Goal: Use online tool/utility: Utilize a website feature to perform a specific function

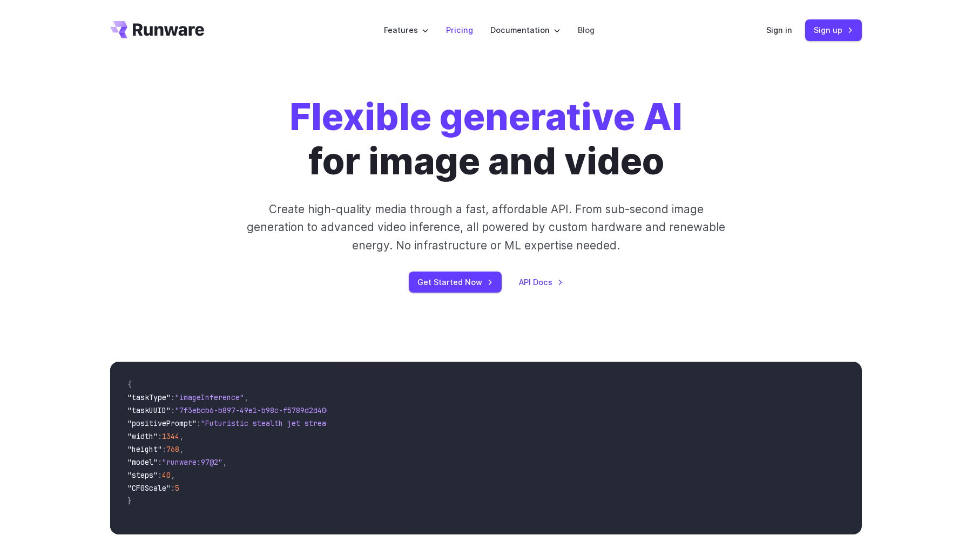
click at [470, 31] on link "Pricing" at bounding box center [459, 30] width 27 height 12
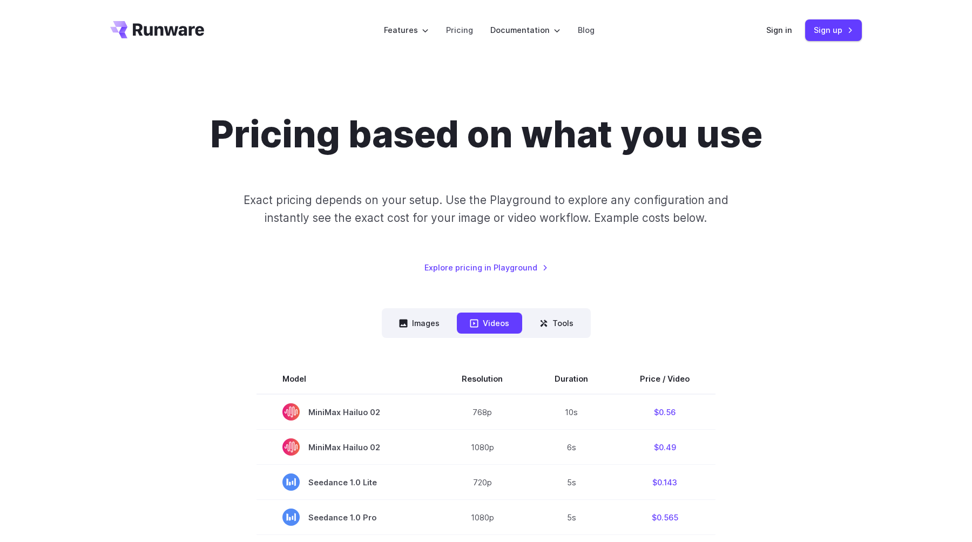
scroll to position [47, 0]
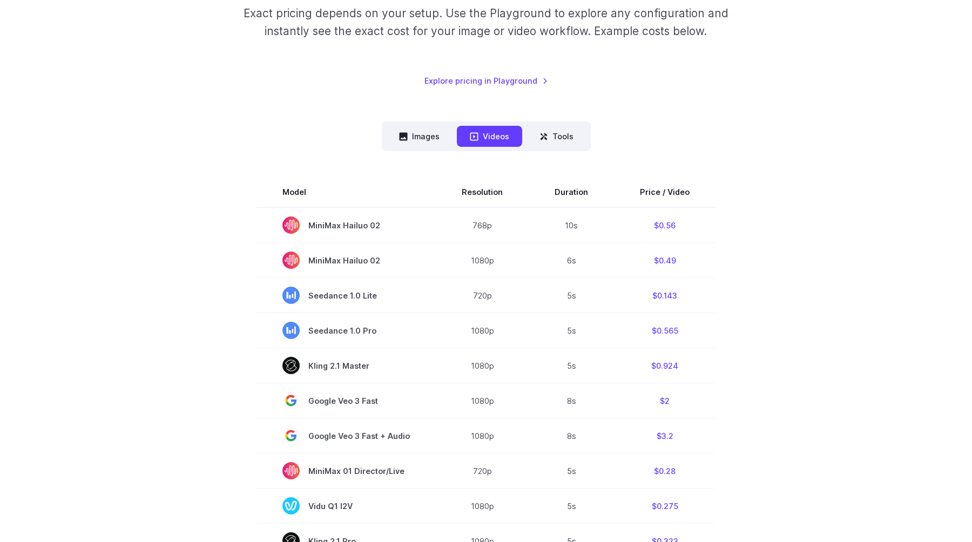
scroll to position [197, 0]
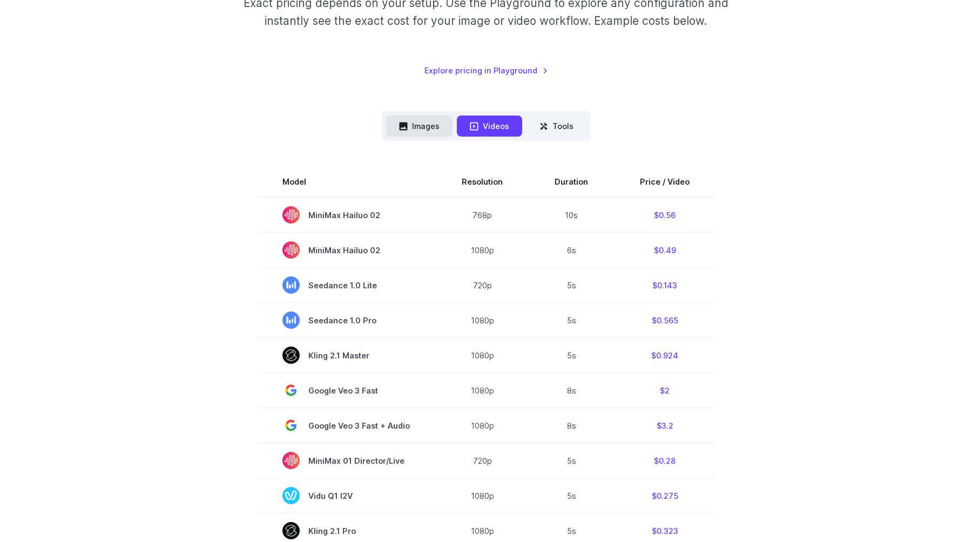
click at [425, 123] on button "Images" at bounding box center [419, 126] width 66 height 21
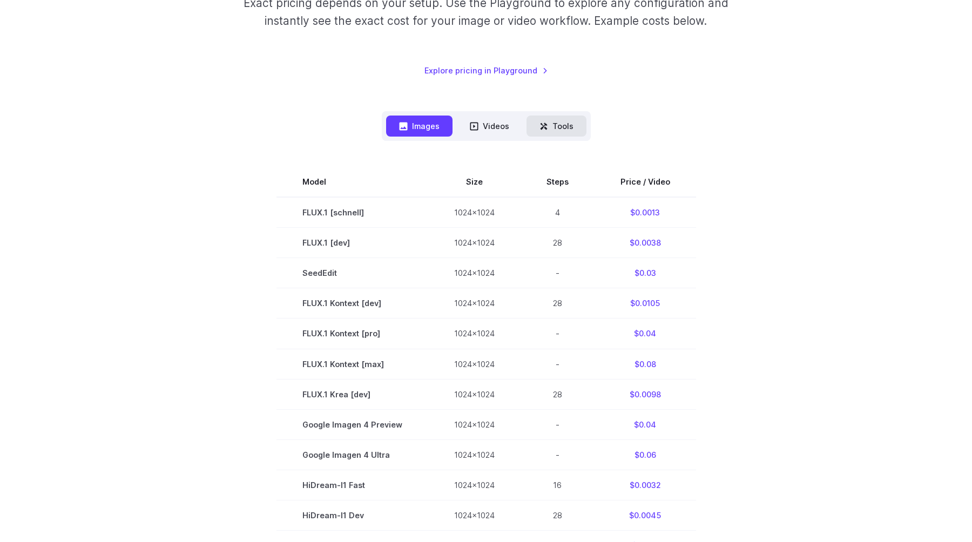
click at [544, 120] on button "Tools" at bounding box center [556, 126] width 60 height 21
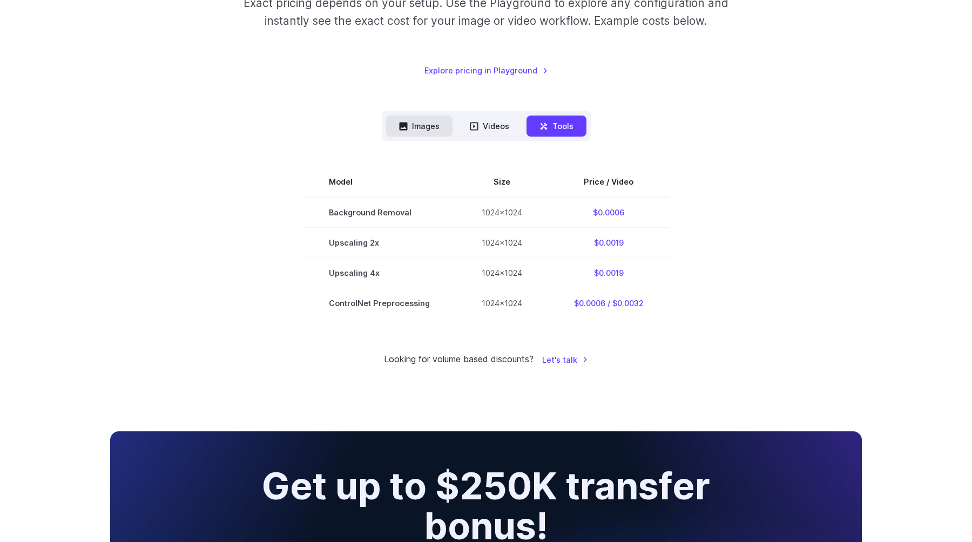
click at [424, 134] on button "Images" at bounding box center [419, 126] width 66 height 21
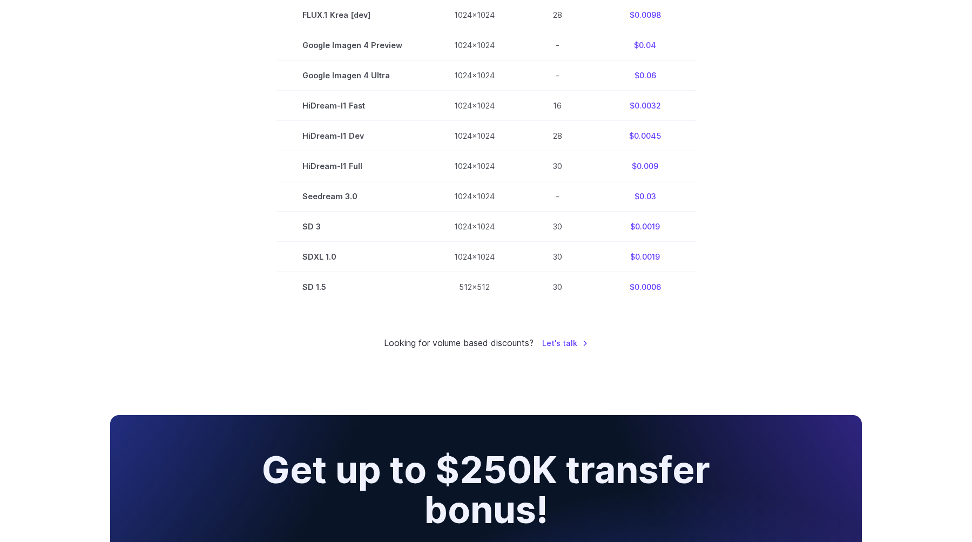
scroll to position [0, 0]
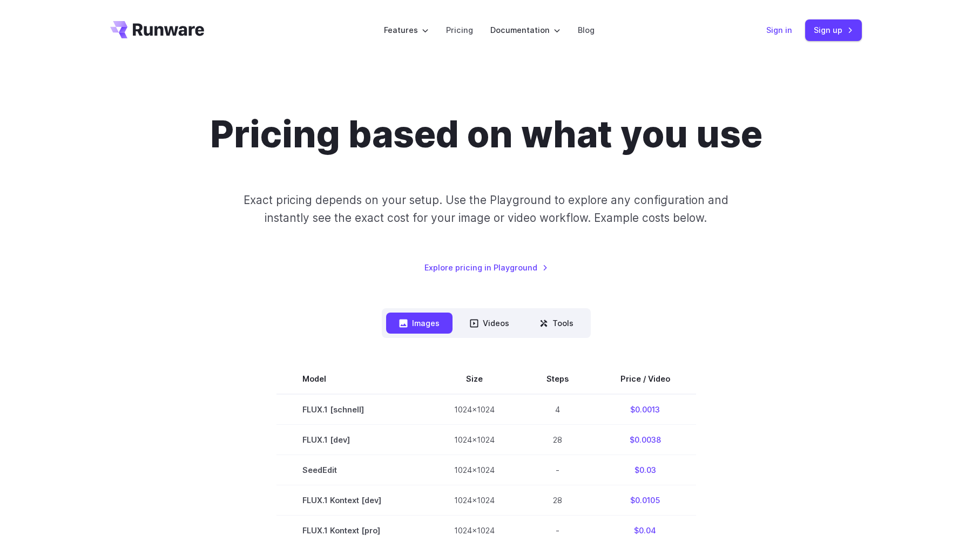
click at [780, 26] on link "Sign in" at bounding box center [779, 30] width 26 height 12
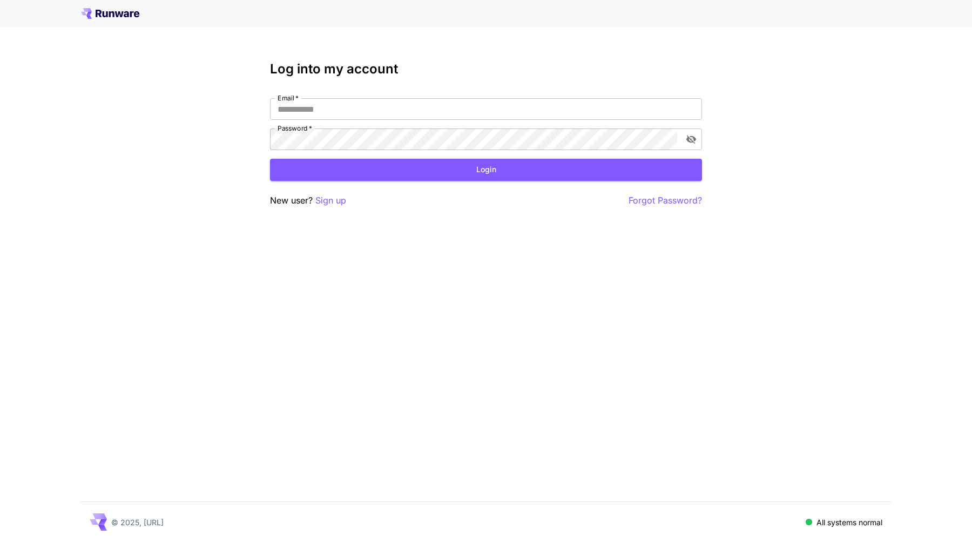
click at [441, 120] on div "Email   * Email   * Password   * Password   *" at bounding box center [486, 124] width 432 height 52
click at [443, 113] on input "Email   *" at bounding box center [486, 109] width 432 height 22
type input "**********"
click at [591, 184] on div "**********" at bounding box center [486, 135] width 432 height 146
click at [596, 178] on button "Login" at bounding box center [486, 170] width 432 height 22
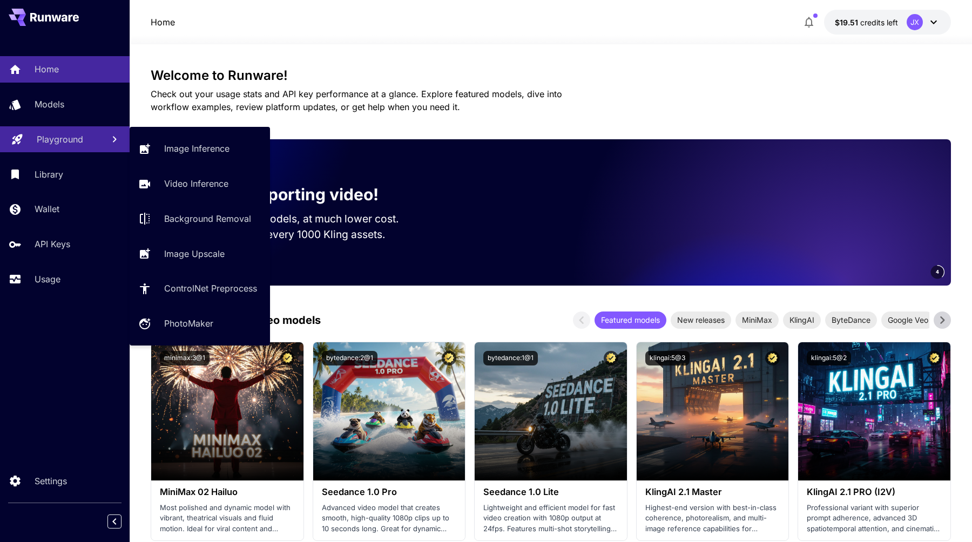
click at [57, 136] on p "Playground" at bounding box center [60, 139] width 46 height 13
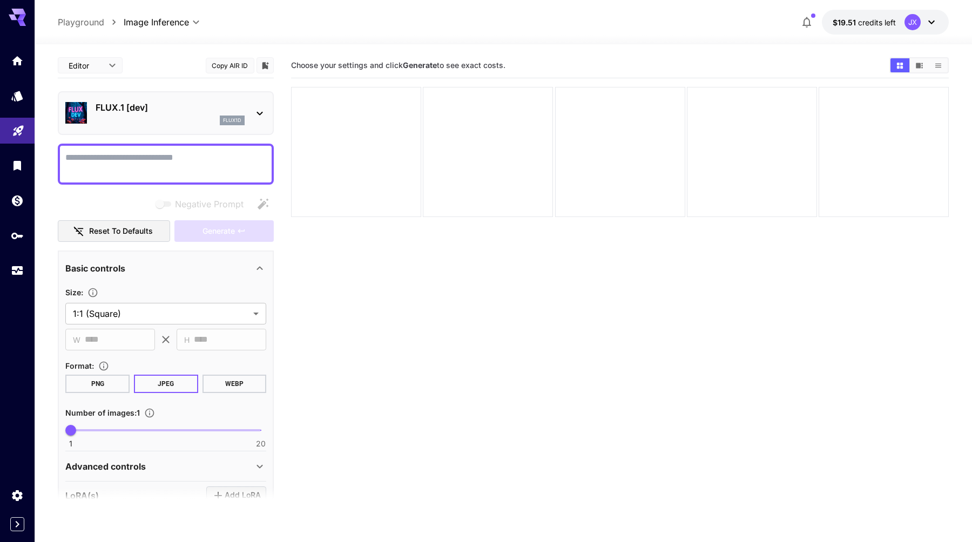
click at [327, 271] on section "Choose your settings and click Generate to see exact costs." at bounding box center [619, 324] width 657 height 542
click at [465, 156] on div at bounding box center [488, 152] width 130 height 130
click at [445, 310] on section "Choose your settings and click Generate to see exact costs." at bounding box center [619, 324] width 657 height 542
click at [17, 20] on icon at bounding box center [17, 17] width 17 height 17
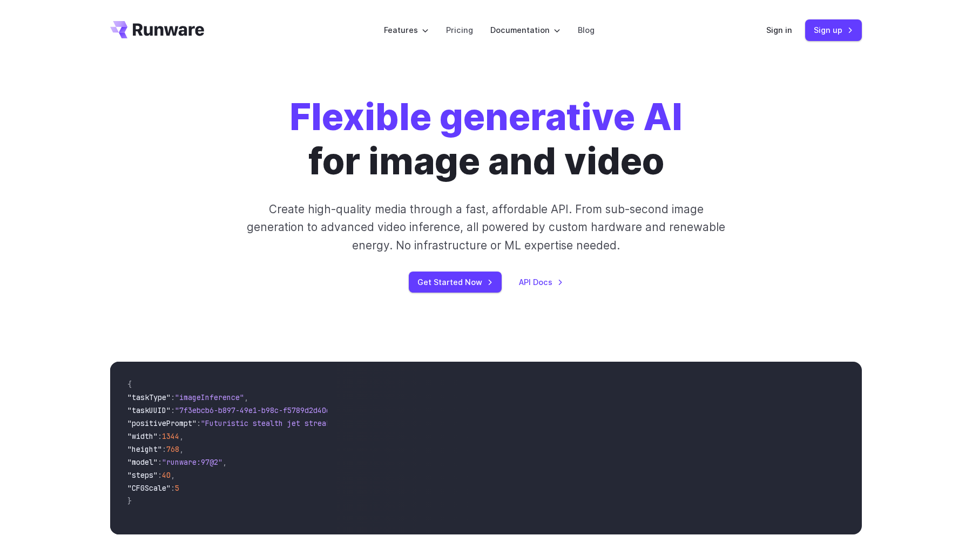
click at [785, 22] on div "Sign in Sign up" at bounding box center [814, 29] width 96 height 21
click at [452, 30] on link "Pricing" at bounding box center [459, 30] width 27 height 12
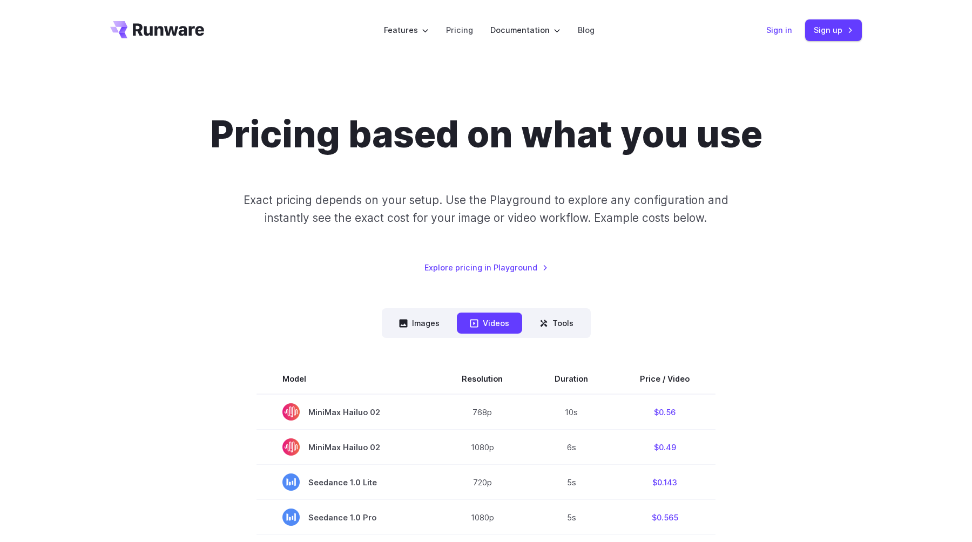
click at [786, 33] on link "Sign in" at bounding box center [779, 30] width 26 height 12
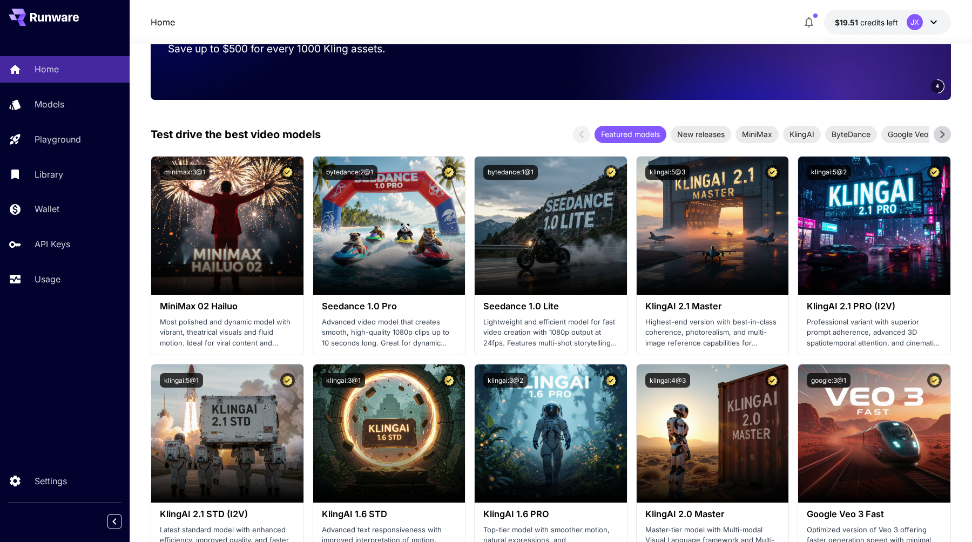
scroll to position [197, 0]
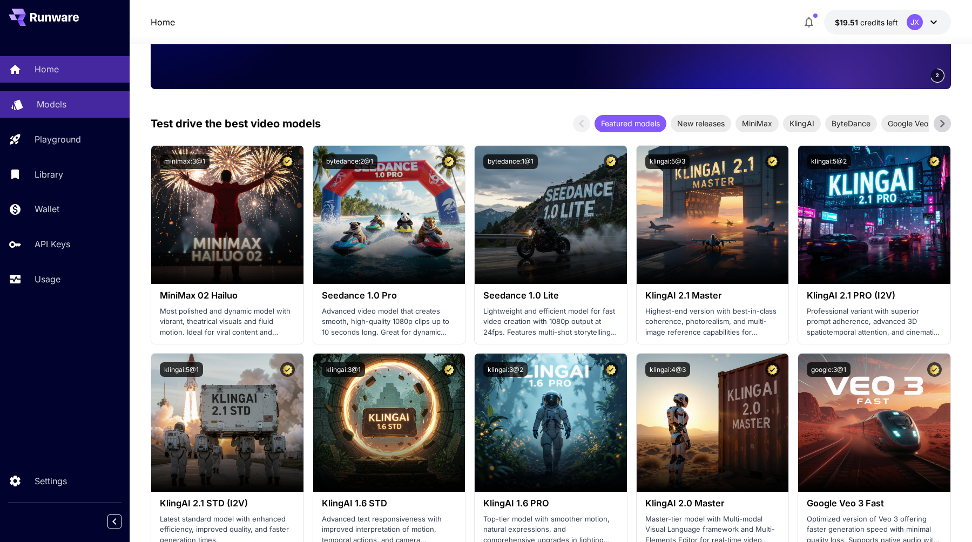
click at [68, 115] on link "Models" at bounding box center [65, 104] width 130 height 26
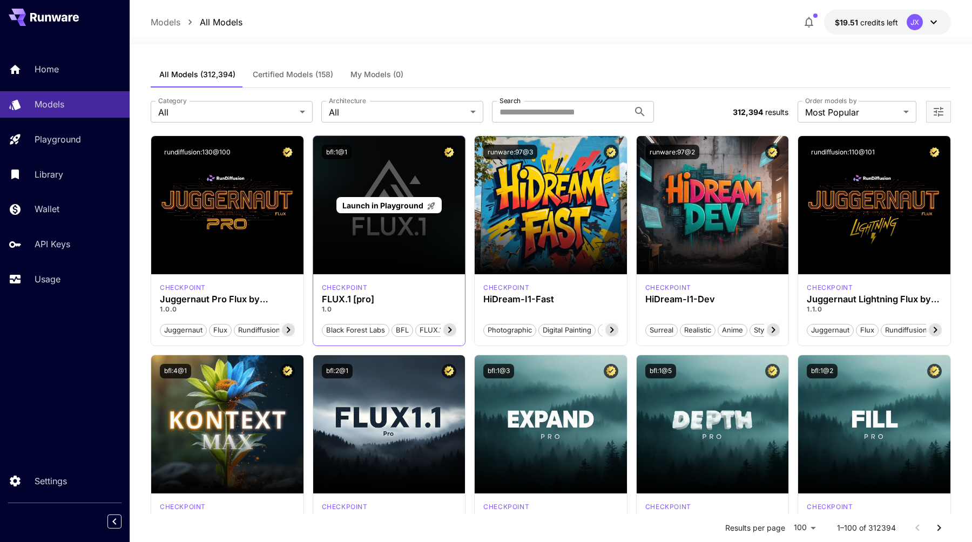
click at [378, 179] on div "Launch in Playground" at bounding box center [389, 205] width 152 height 138
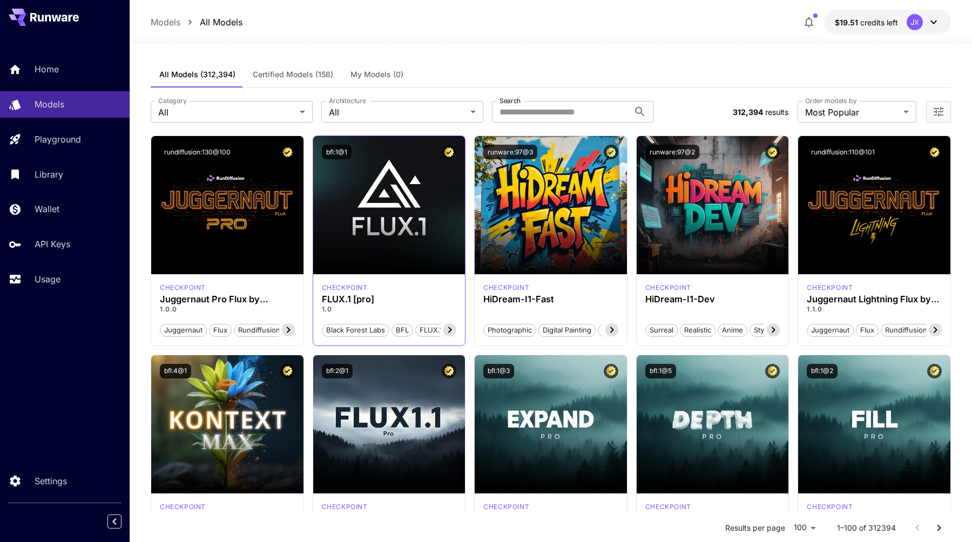
click at [449, 328] on icon at bounding box center [450, 330] width 4 height 6
click at [327, 329] on icon at bounding box center [328, 330] width 4 height 6
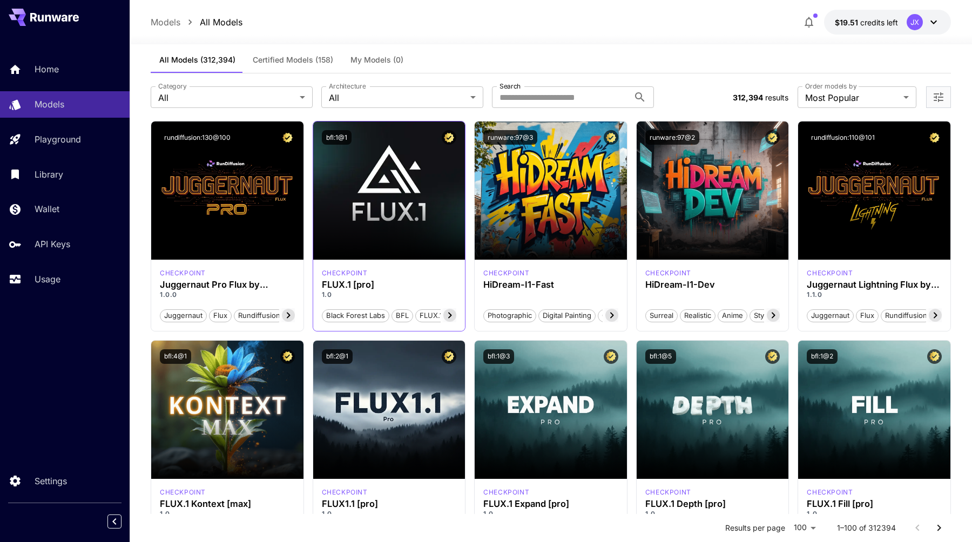
scroll to position [0, 0]
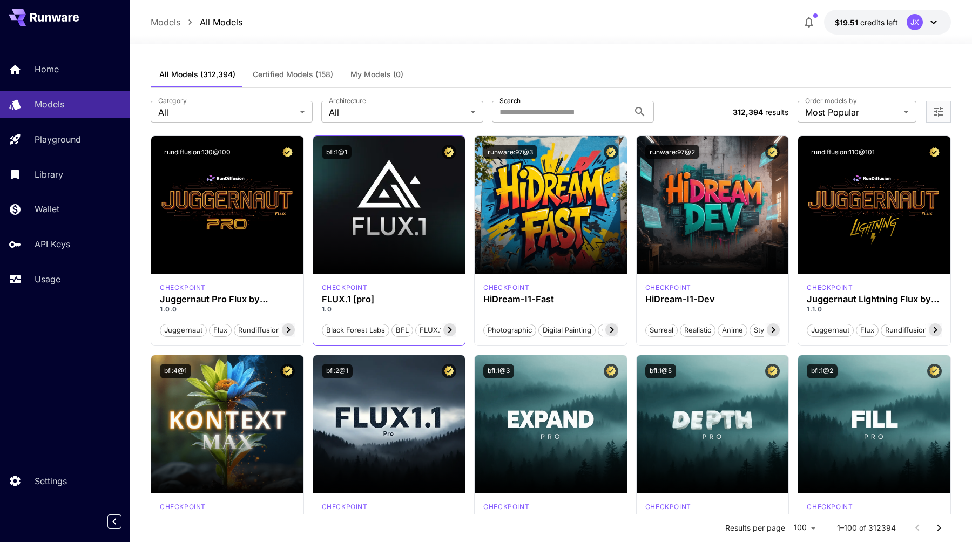
click at [313, 72] on span "Certified Models (158)" at bounding box center [293, 75] width 80 height 10
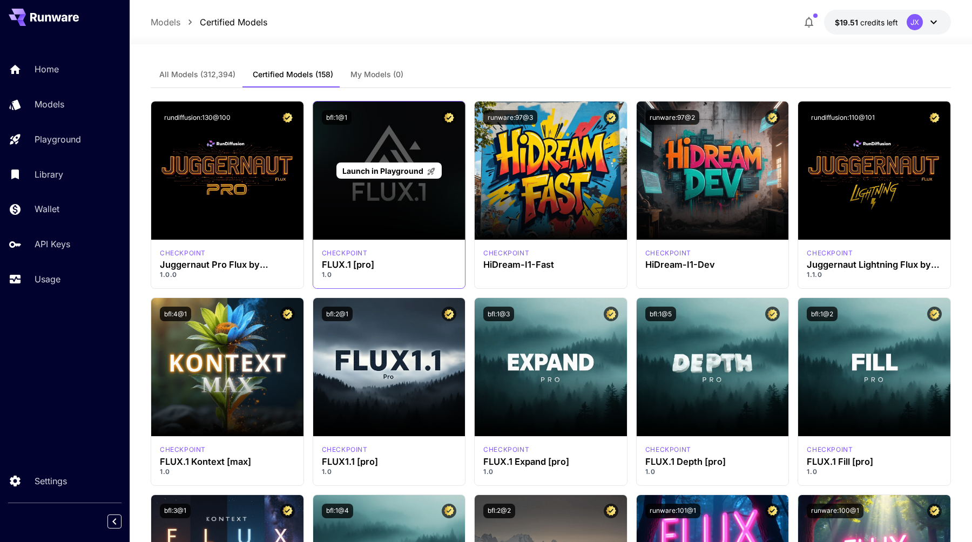
click at [418, 200] on div "Launch in Playground" at bounding box center [389, 171] width 152 height 138
click at [414, 176] on p "Launch in Playground" at bounding box center [388, 170] width 93 height 11
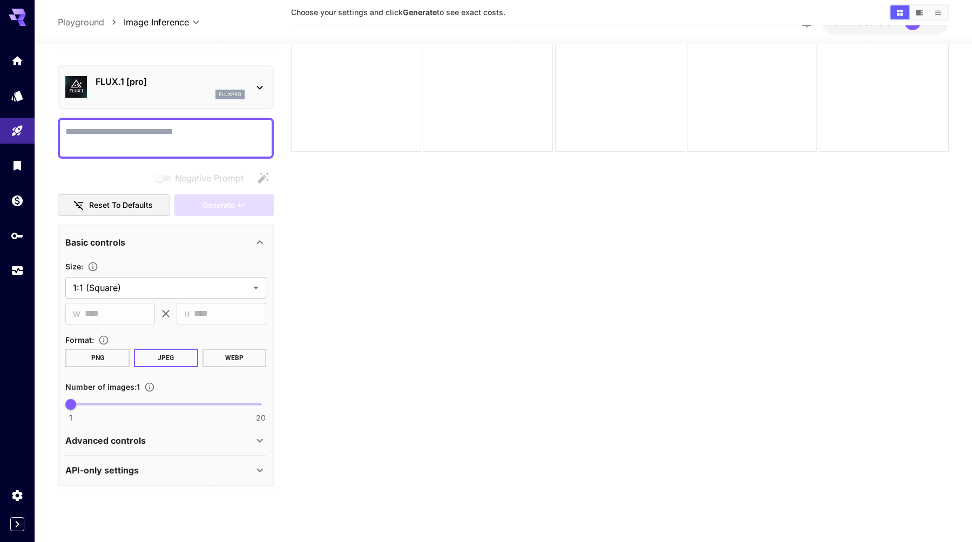
scroll to position [85, 0]
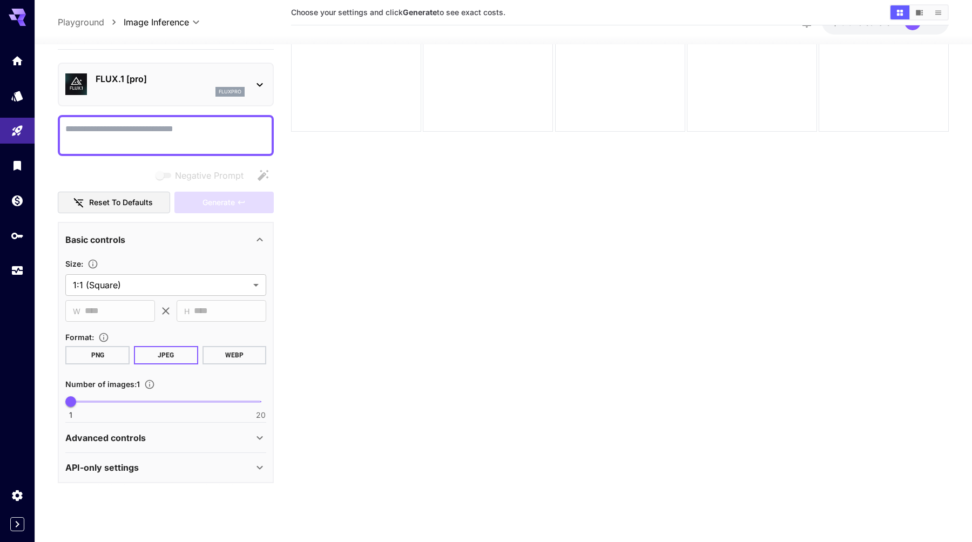
click at [265, 469] on icon at bounding box center [259, 467] width 13 height 13
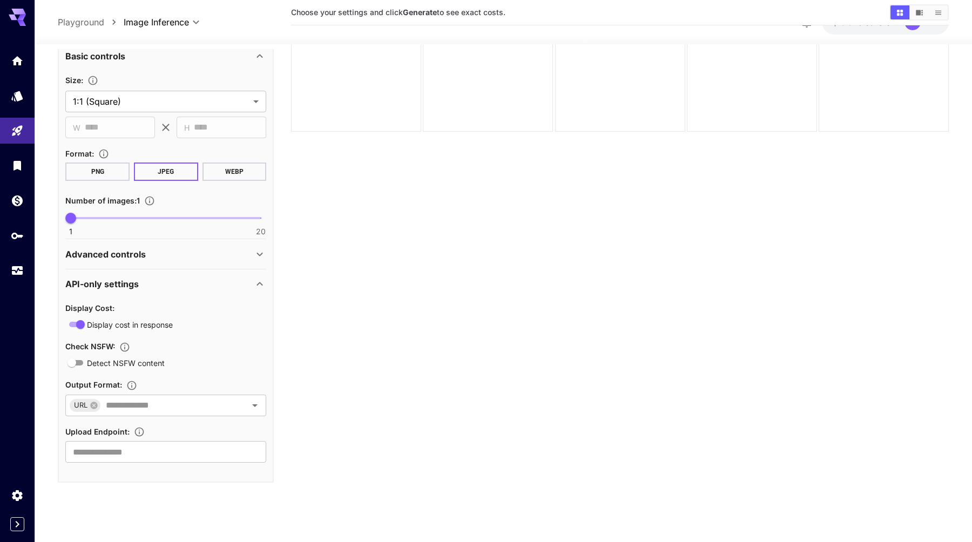
scroll to position [0, 0]
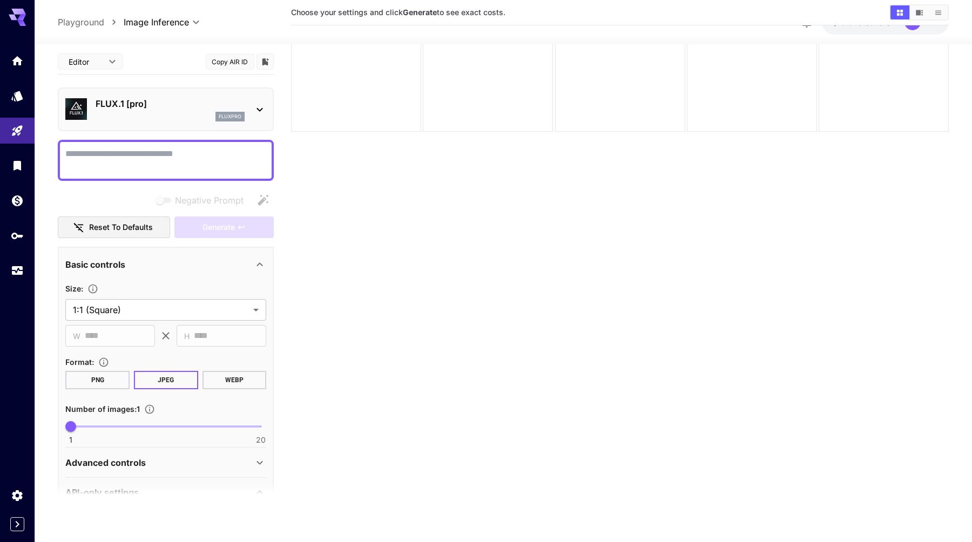
click at [218, 152] on textarea "Negative Prompt" at bounding box center [165, 160] width 201 height 26
click at [214, 220] on span "Generate" at bounding box center [218, 226] width 32 height 13
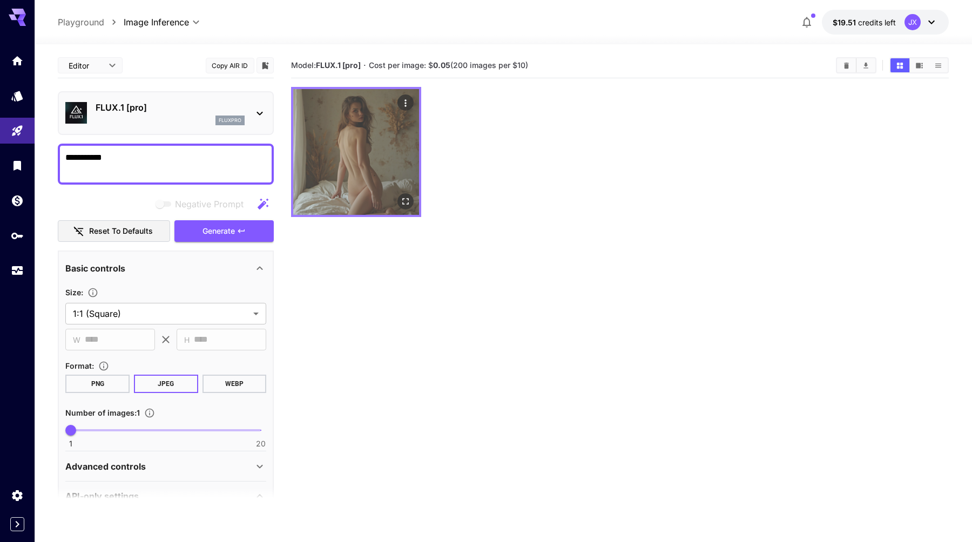
click at [389, 176] on img at bounding box center [356, 152] width 126 height 126
click at [409, 179] on img at bounding box center [356, 152] width 126 height 126
click at [408, 202] on icon "Open in fullscreen" at bounding box center [405, 201] width 6 height 6
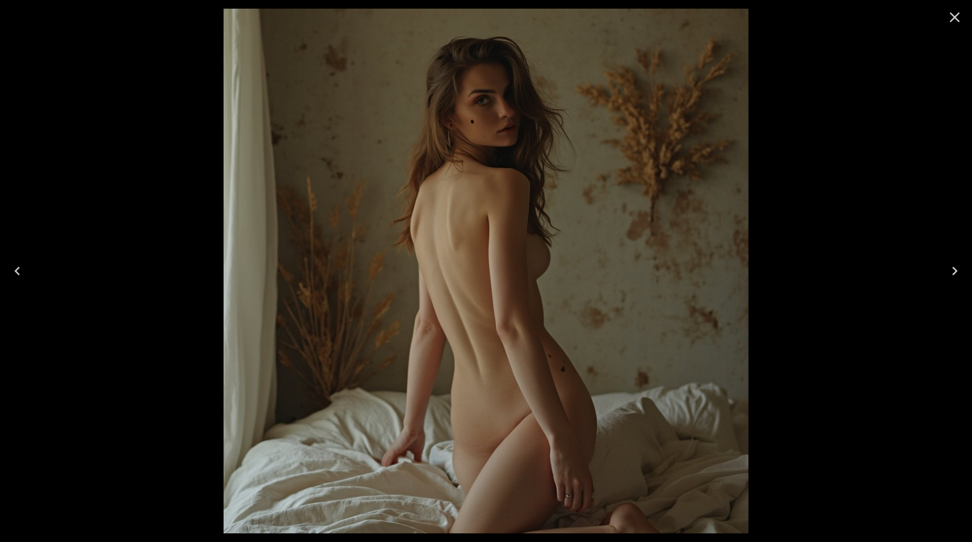
click at [959, 19] on icon "Close" at bounding box center [954, 17] width 17 height 17
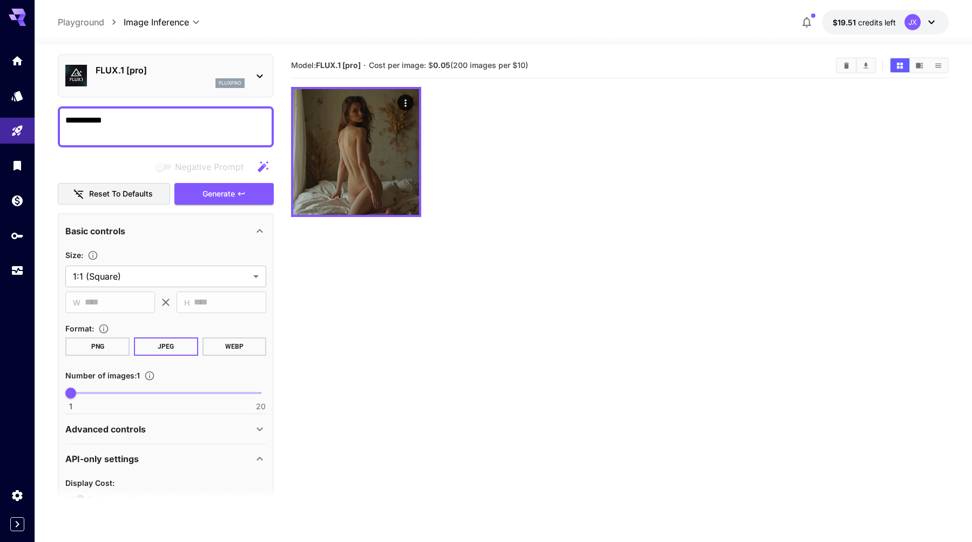
scroll to position [39, 0]
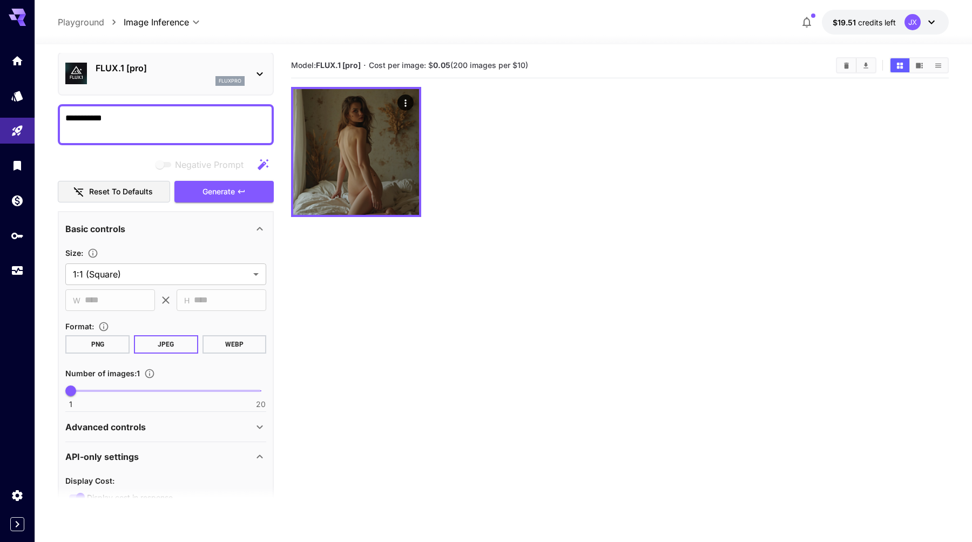
click at [115, 344] on button "PNG" at bounding box center [97, 344] width 64 height 18
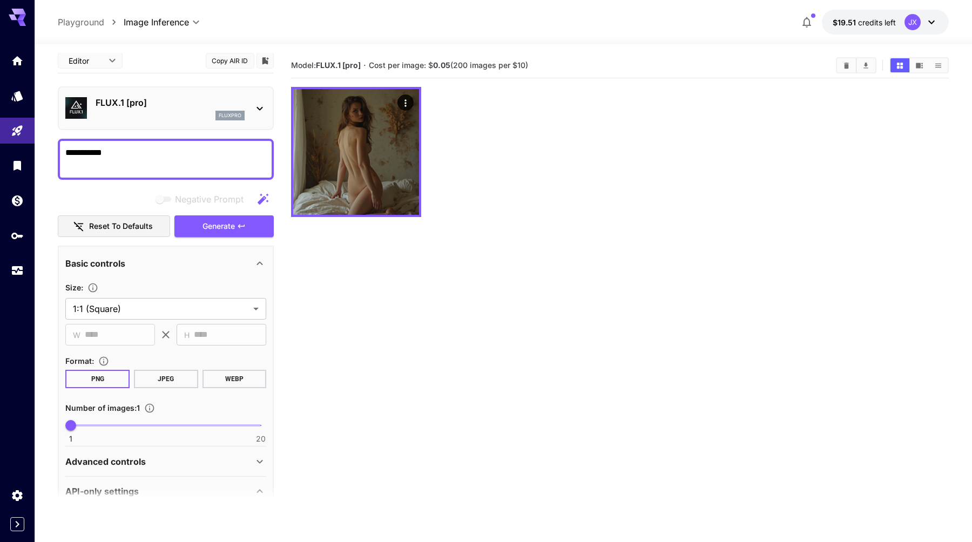
scroll to position [0, 0]
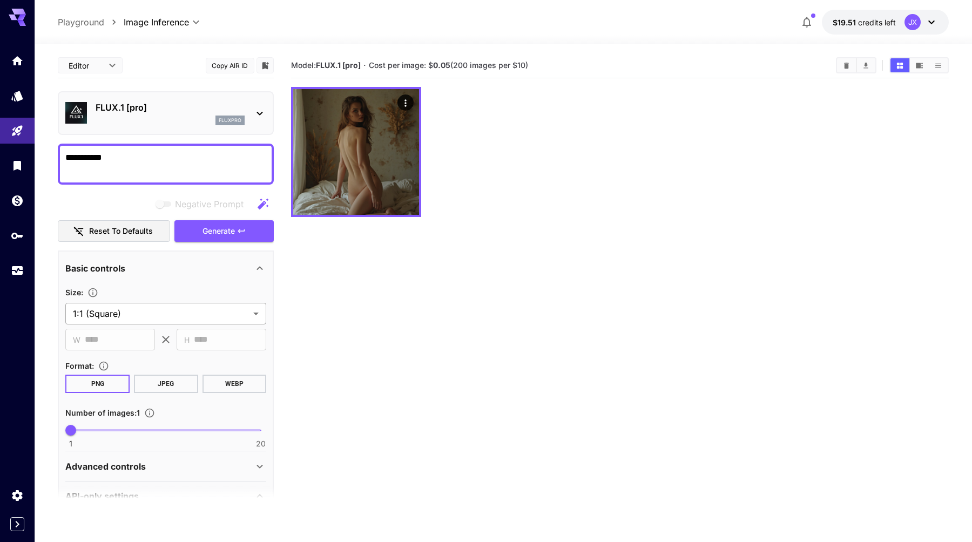
click at [205, 312] on body "**********" at bounding box center [486, 313] width 972 height 627
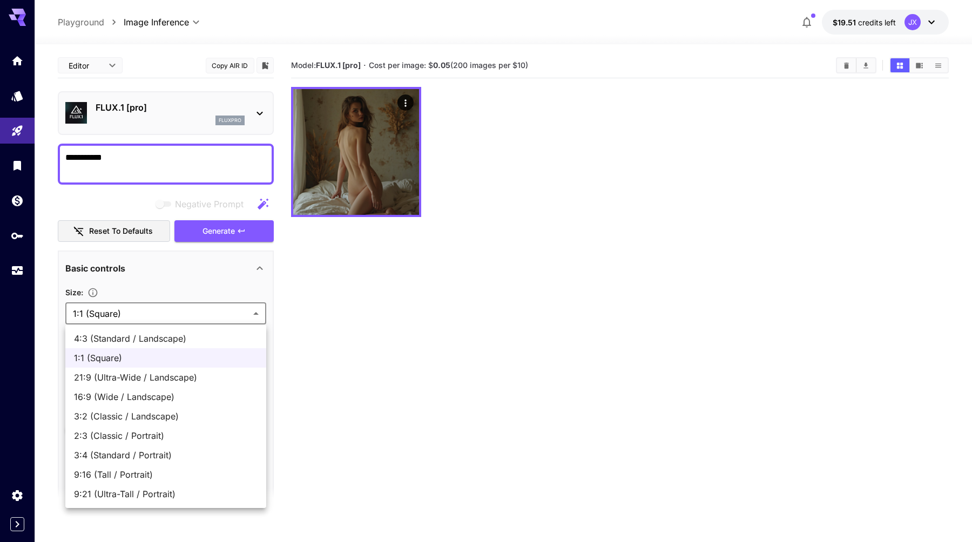
click at [218, 283] on div at bounding box center [486, 271] width 972 height 542
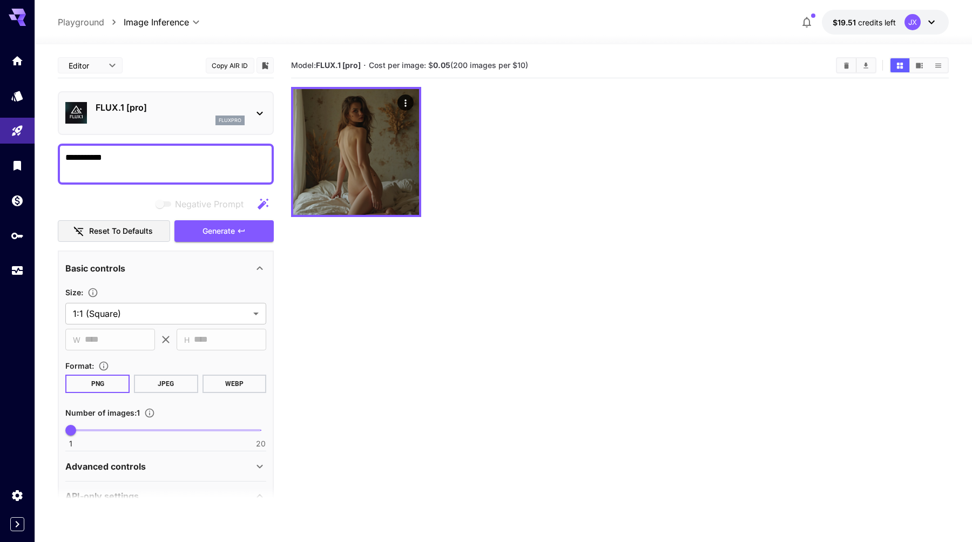
click at [254, 109] on icon at bounding box center [259, 113] width 13 height 13
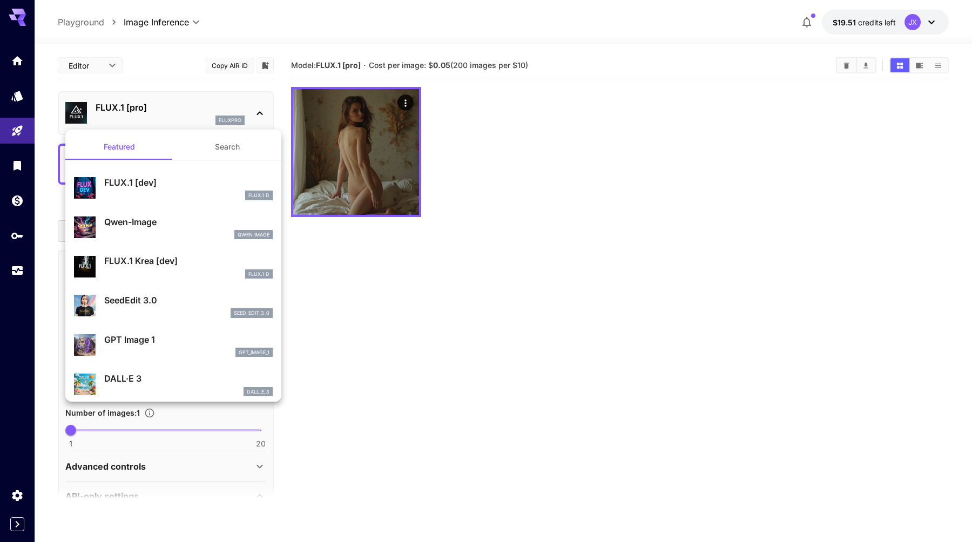
click at [310, 252] on div at bounding box center [486, 271] width 972 height 542
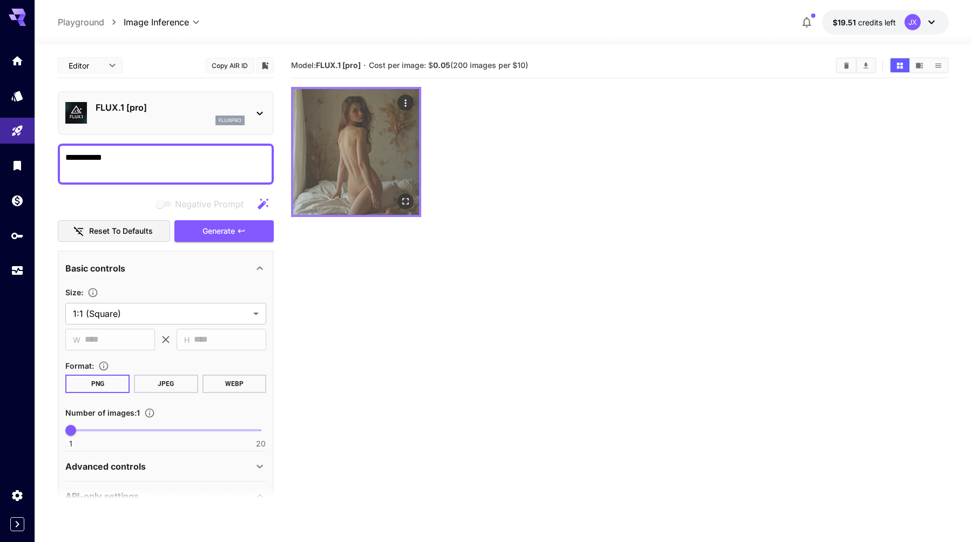
click at [344, 192] on img at bounding box center [356, 152] width 126 height 126
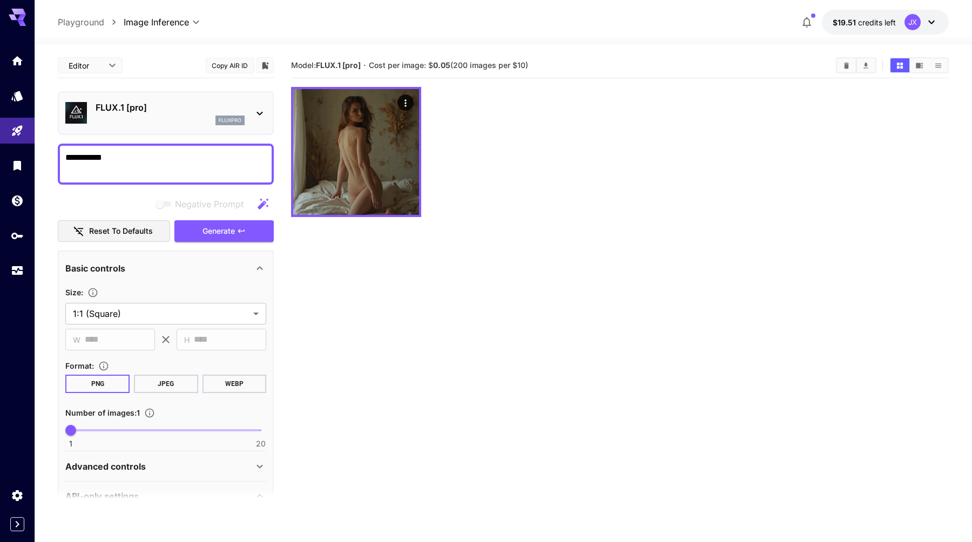
click at [181, 167] on textarea "**********" at bounding box center [165, 164] width 201 height 26
type textarea "*"
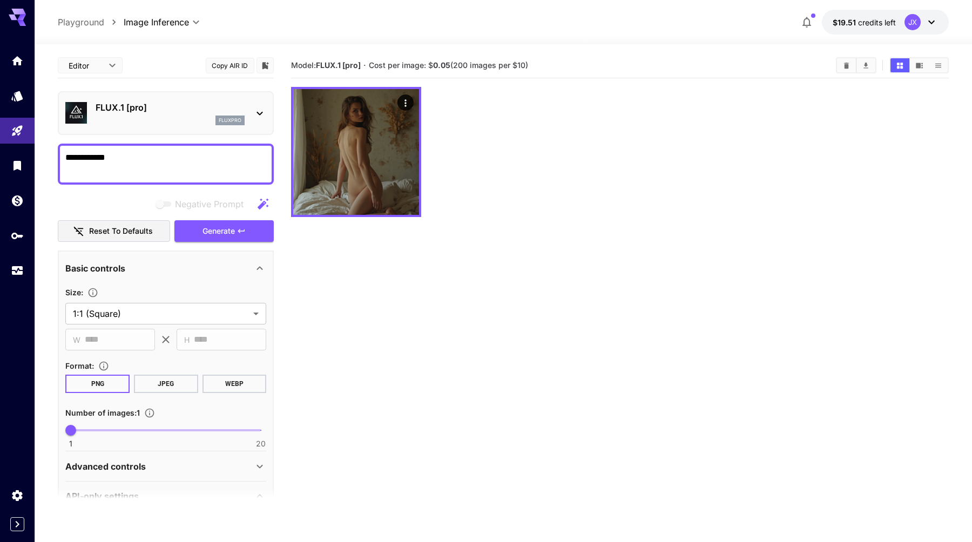
type textarea "**********"
click at [84, 68] on body "**********" at bounding box center [486, 313] width 972 height 627
click at [147, 74] on div at bounding box center [486, 271] width 972 height 542
click at [21, 62] on icon "Home" at bounding box center [18, 57] width 13 height 13
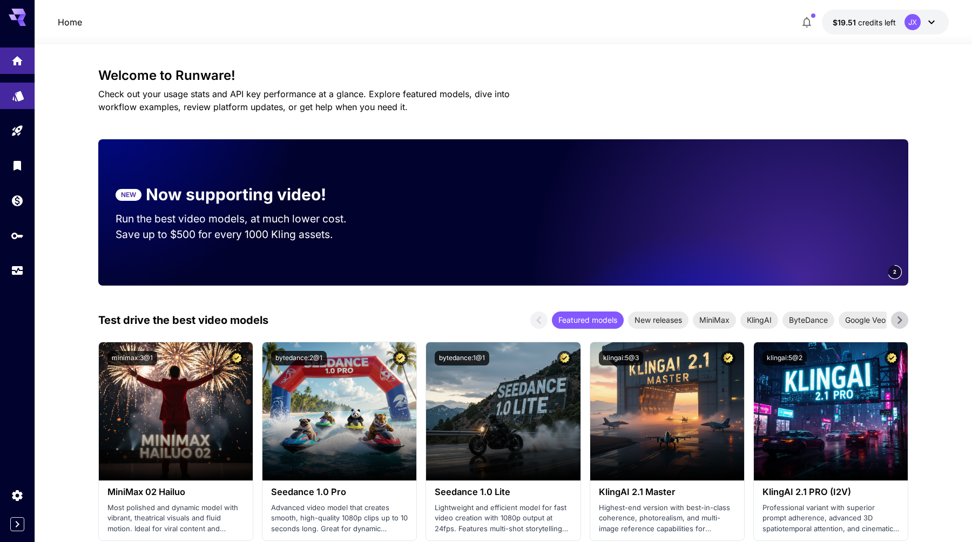
click at [13, 98] on icon "Models" at bounding box center [18, 92] width 13 height 13
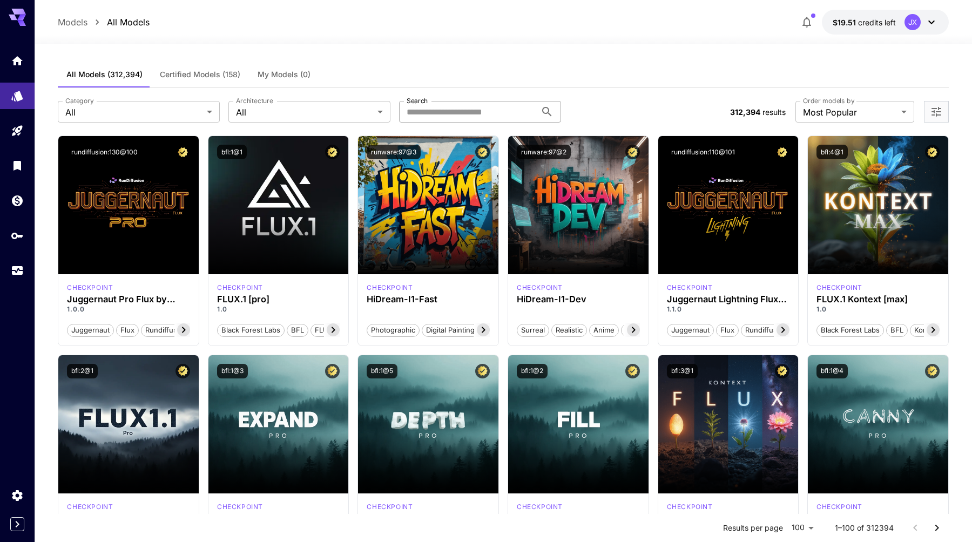
click at [475, 107] on input "Search" at bounding box center [467, 112] width 137 height 22
type input "****"
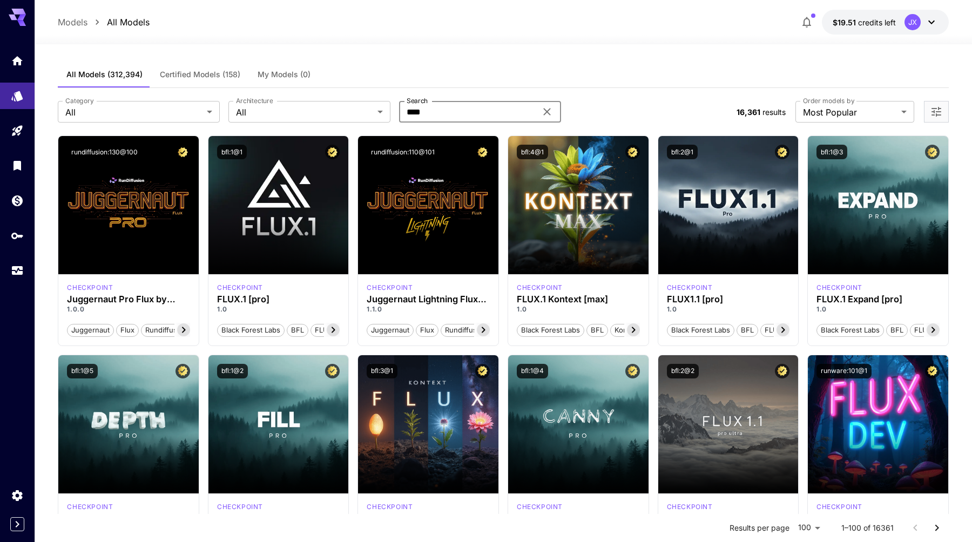
click at [601, 78] on div "All Models (312,394) Certified Models (158) My Models (0)" at bounding box center [503, 75] width 890 height 26
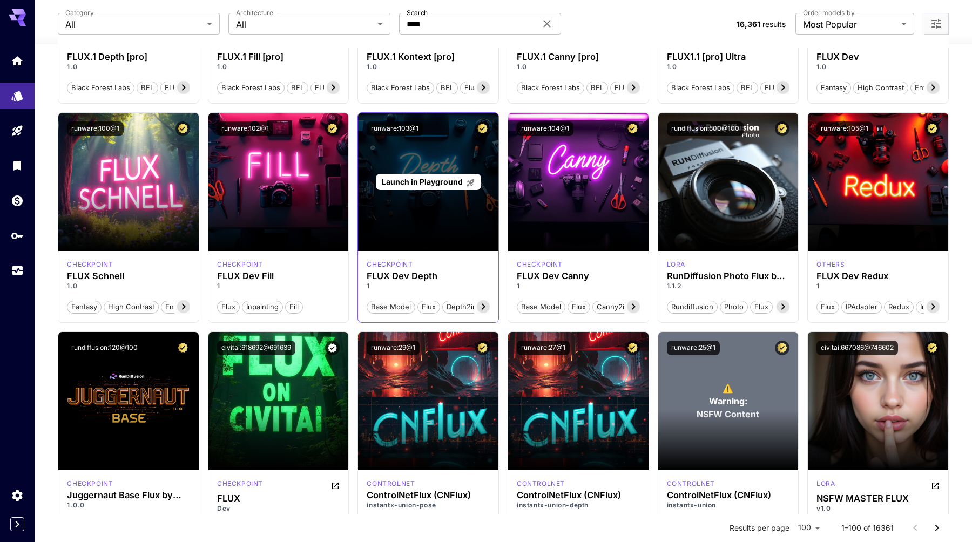
scroll to position [332, 0]
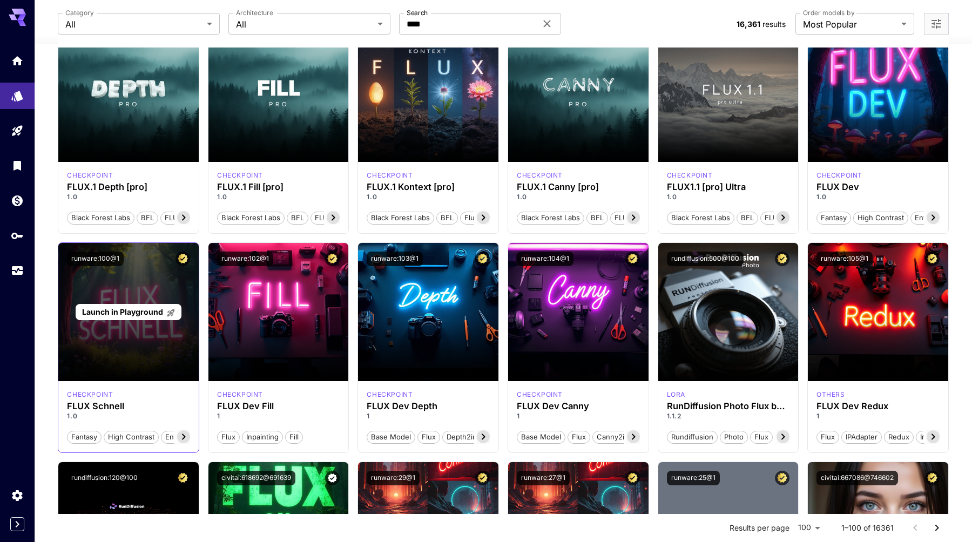
click at [149, 313] on span "Launch in Playground" at bounding box center [122, 311] width 81 height 9
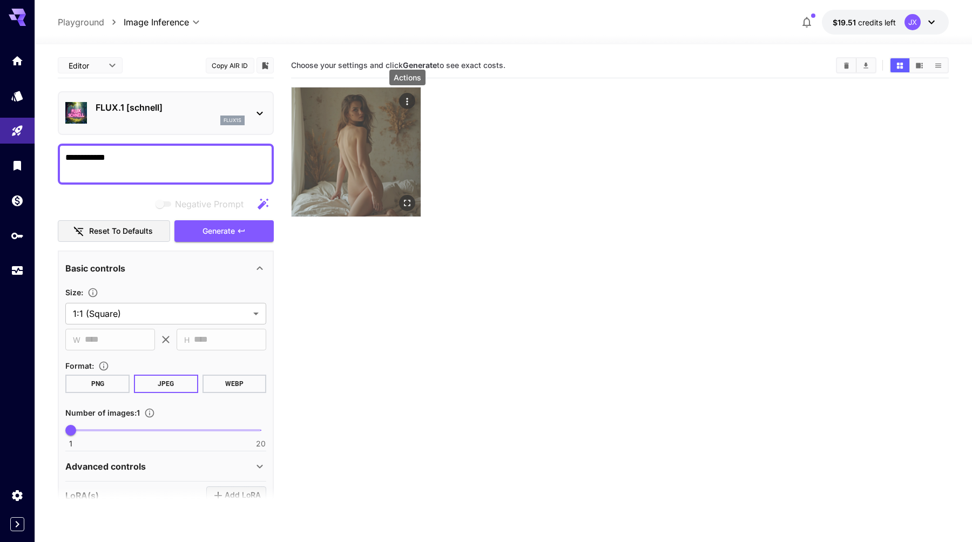
click at [413, 102] on button "Actions" at bounding box center [407, 101] width 16 height 16
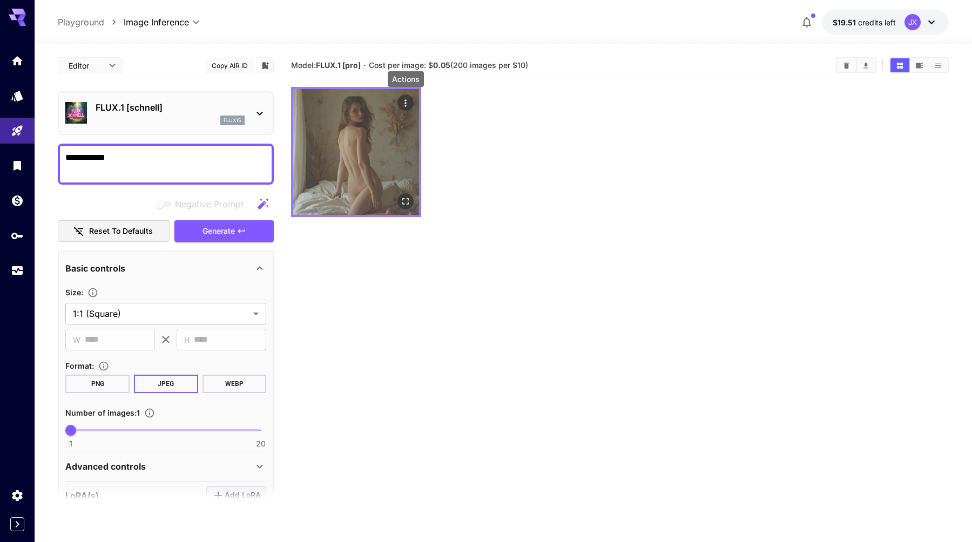
click at [401, 104] on icon "Actions" at bounding box center [405, 103] width 11 height 11
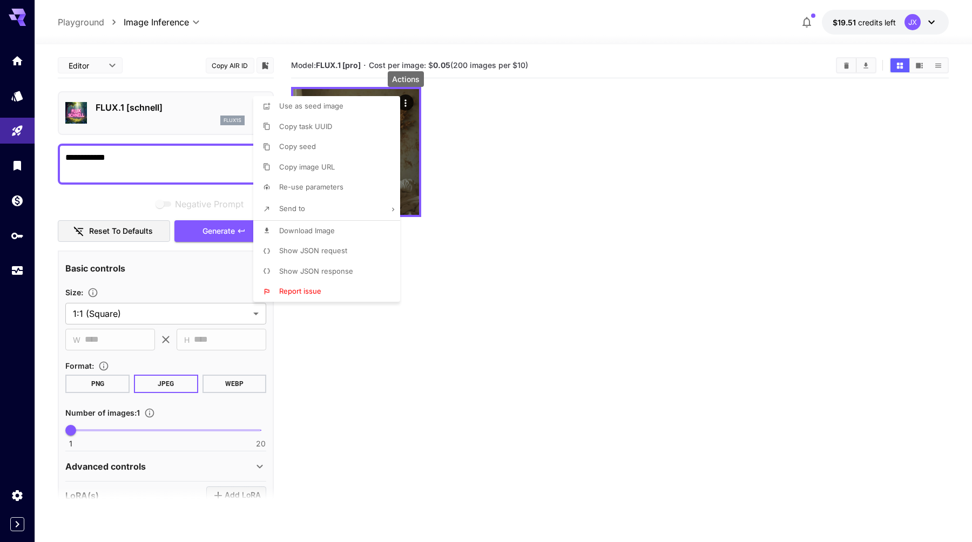
click at [429, 292] on div at bounding box center [486, 271] width 972 height 542
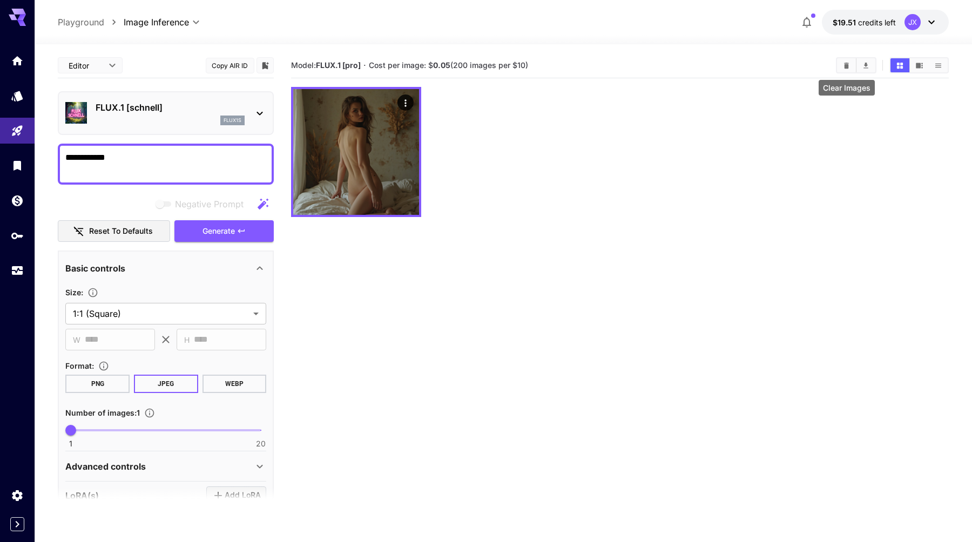
click at [848, 64] on icon "Clear Images" at bounding box center [846, 65] width 5 height 6
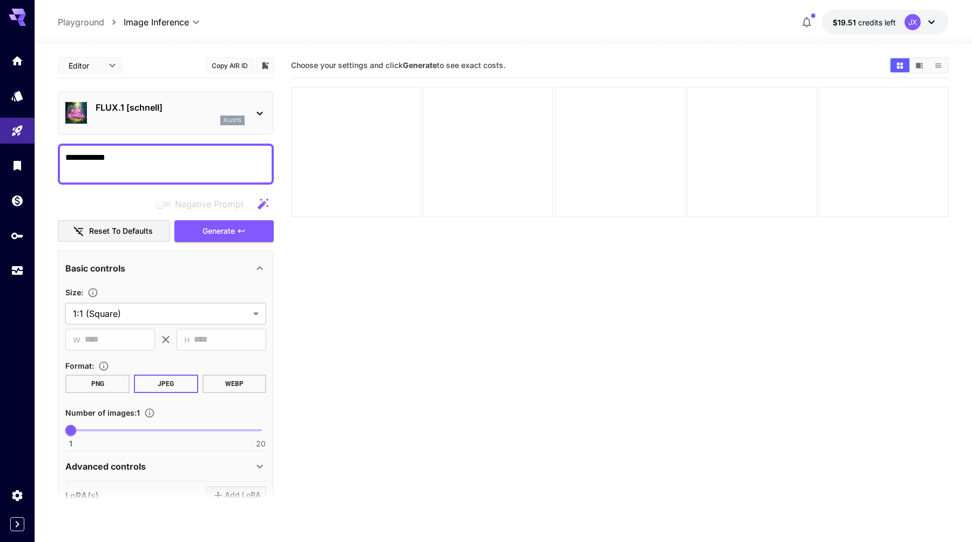
click at [533, 213] on div at bounding box center [488, 152] width 130 height 130
click at [380, 176] on div at bounding box center [356, 152] width 130 height 130
click at [164, 162] on textarea "**********" at bounding box center [165, 164] width 201 height 26
click at [106, 393] on div "**********" at bounding box center [165, 367] width 201 height 162
click at [109, 389] on button "PNG" at bounding box center [97, 384] width 64 height 18
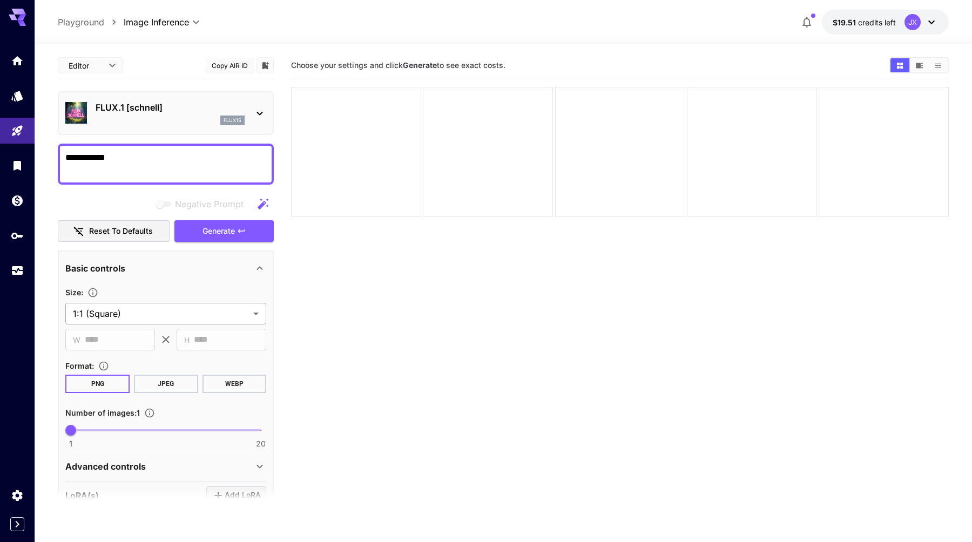
click at [150, 310] on body "**********" at bounding box center [486, 313] width 972 height 627
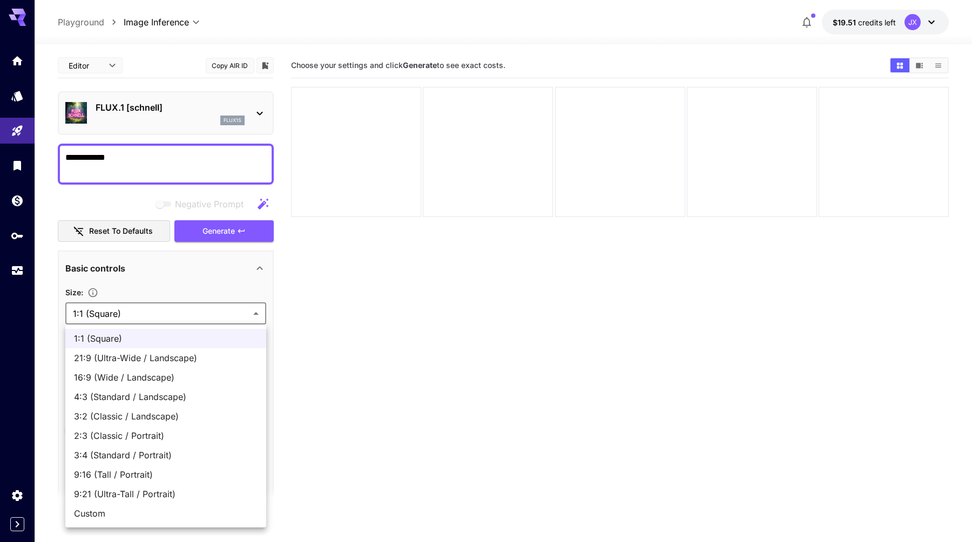
click at [170, 292] on div at bounding box center [486, 271] width 972 height 542
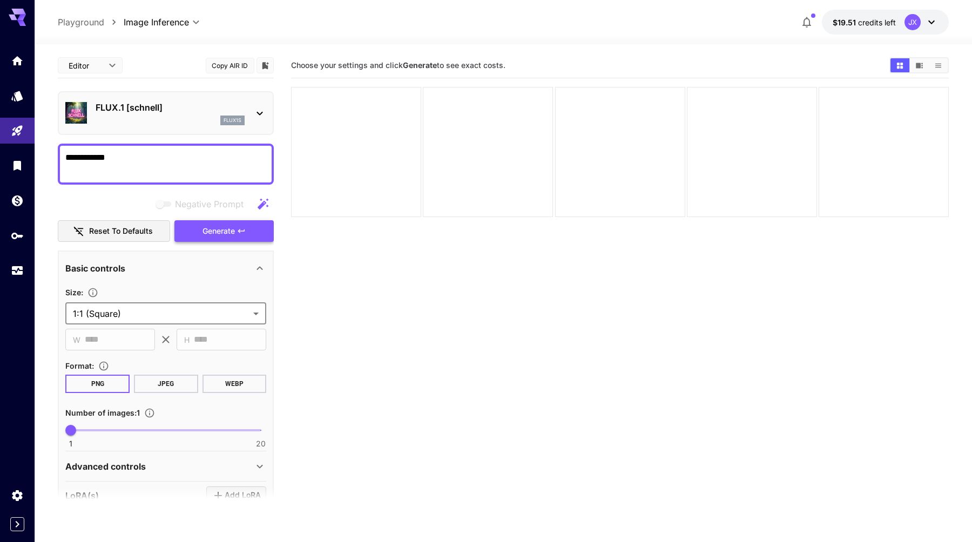
click at [234, 236] on span "Generate" at bounding box center [218, 231] width 32 height 13
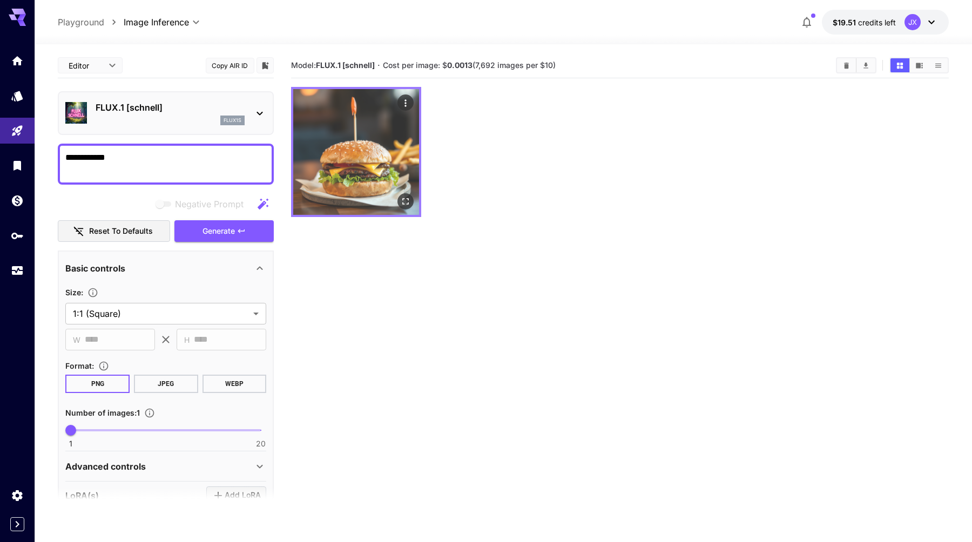
click at [391, 168] on img at bounding box center [356, 152] width 126 height 126
click at [394, 168] on img at bounding box center [356, 152] width 126 height 126
click at [402, 197] on icon "Open in fullscreen" at bounding box center [405, 201] width 11 height 11
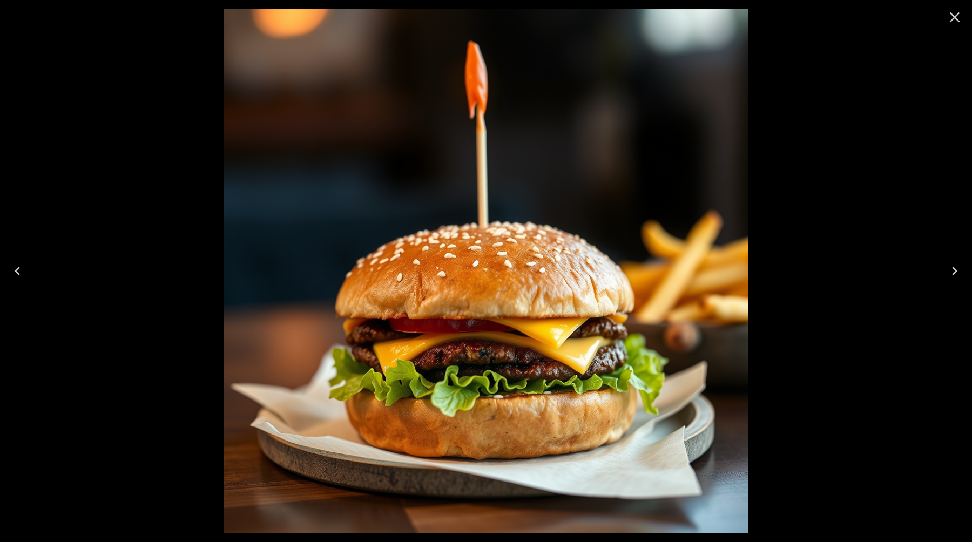
click at [955, 19] on icon "Close" at bounding box center [955, 17] width 10 height 10
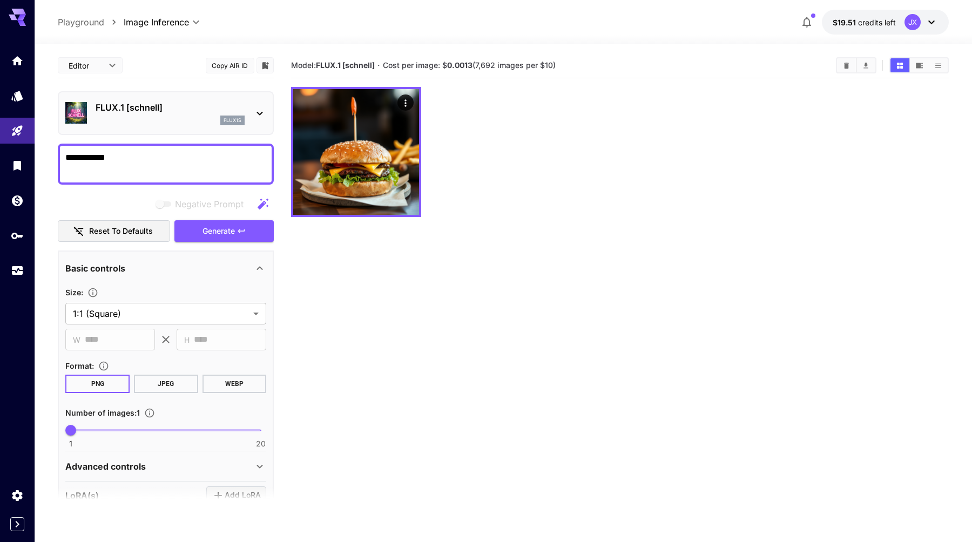
click at [221, 163] on textarea "**********" at bounding box center [165, 164] width 201 height 26
type textarea "**********"
click at [221, 235] on span "Generate" at bounding box center [218, 231] width 32 height 13
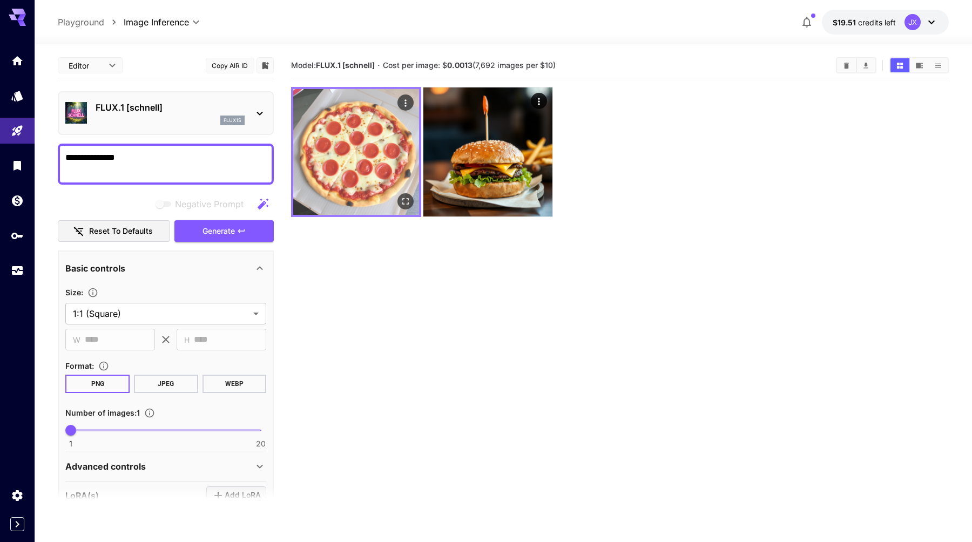
click at [374, 161] on img at bounding box center [356, 152] width 126 height 126
click at [407, 201] on icon "Open in fullscreen" at bounding box center [405, 201] width 11 height 11
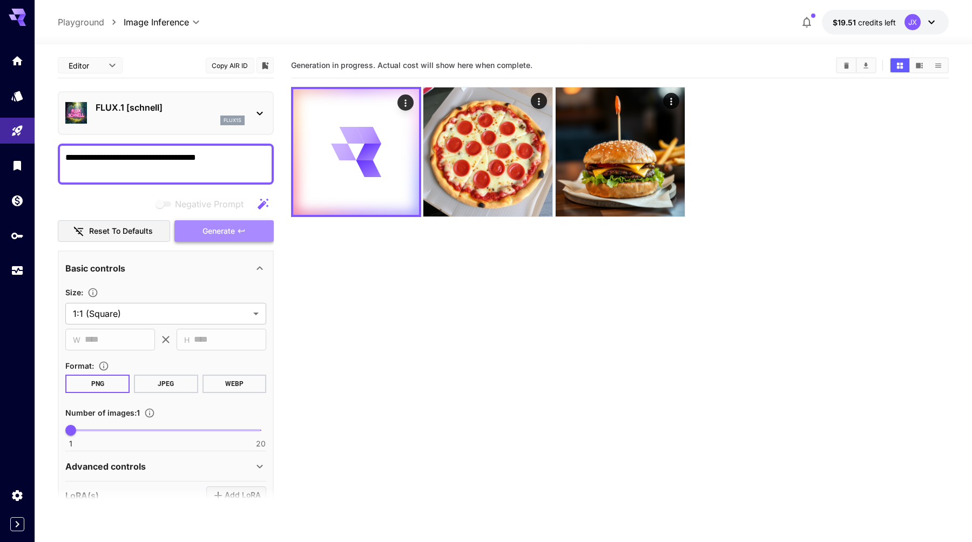
click at [206, 230] on span "Generate" at bounding box center [218, 231] width 32 height 13
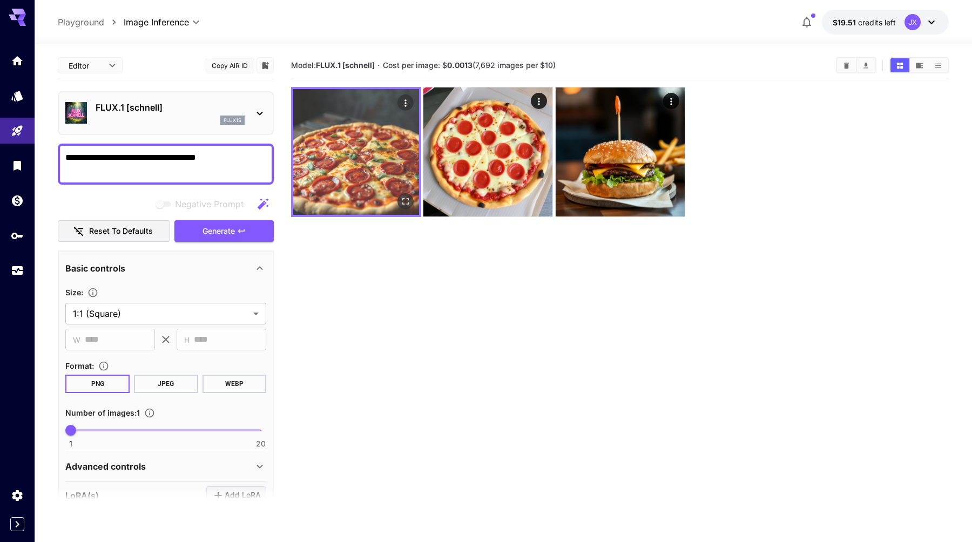
click at [374, 172] on img at bounding box center [356, 152] width 126 height 126
click at [409, 203] on icon "Open in fullscreen" at bounding box center [405, 201] width 11 height 11
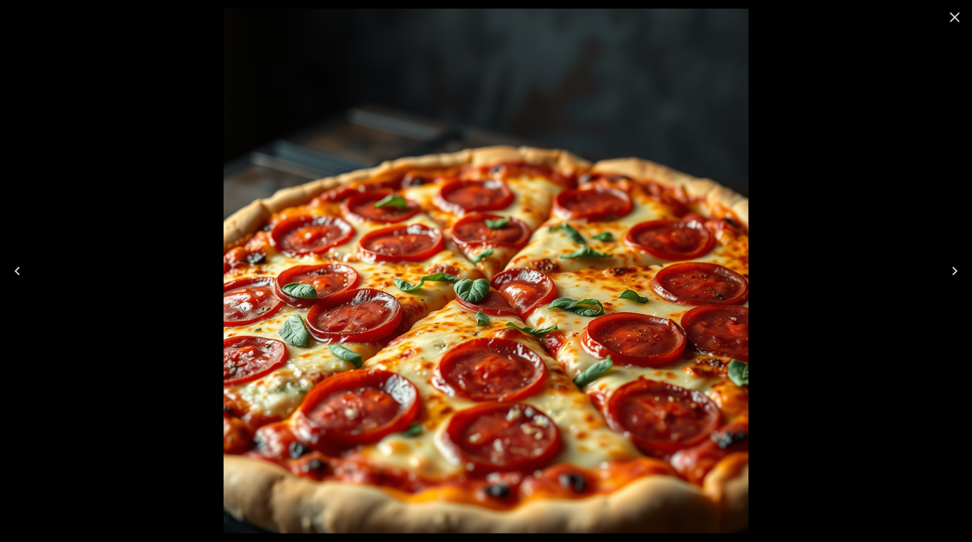
click at [954, 16] on icon "Close" at bounding box center [955, 17] width 10 height 10
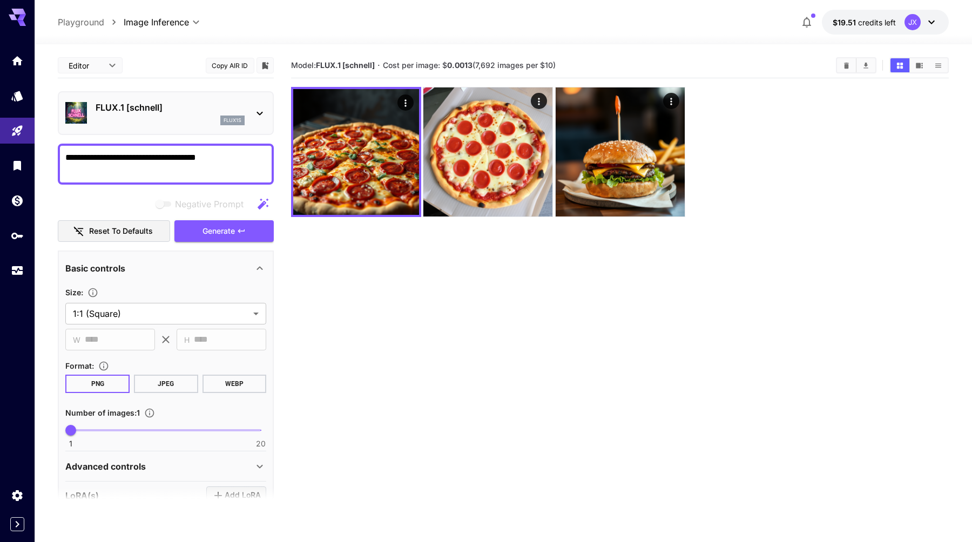
click at [213, 171] on textarea "**********" at bounding box center [165, 164] width 201 height 26
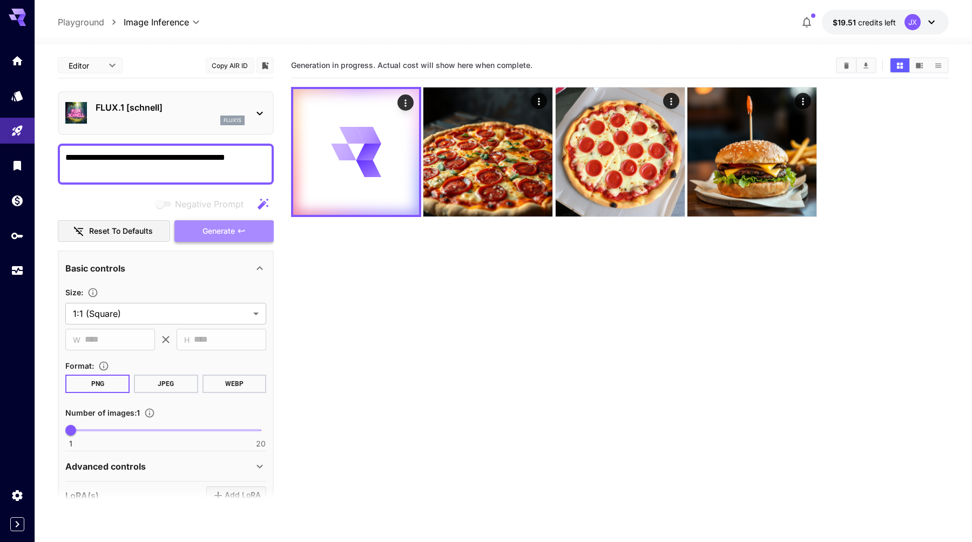
click at [248, 235] on button "Generate" at bounding box center [223, 231] width 99 height 22
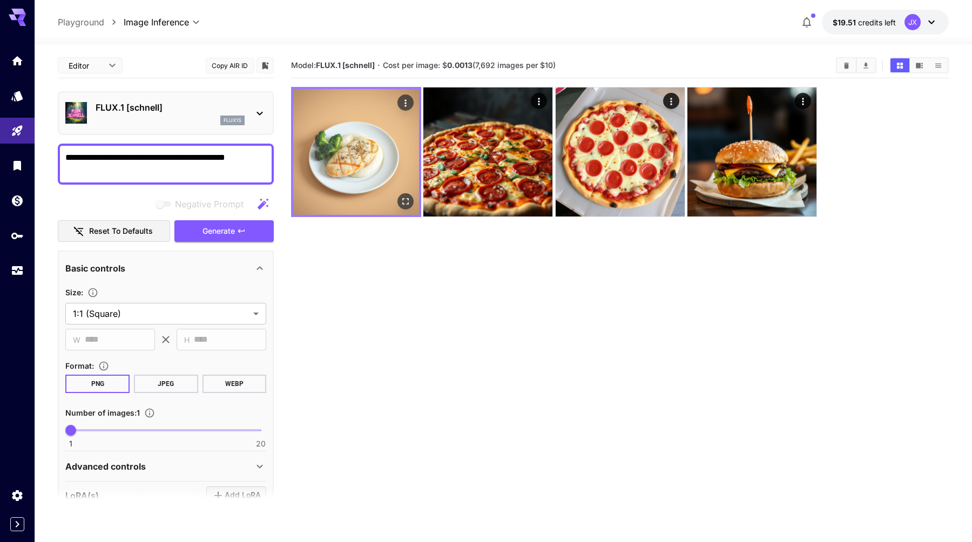
click at [339, 164] on img at bounding box center [356, 152] width 126 height 126
click at [398, 191] on img at bounding box center [356, 152] width 126 height 126
click at [400, 195] on button "Open in fullscreen" at bounding box center [405, 201] width 16 height 16
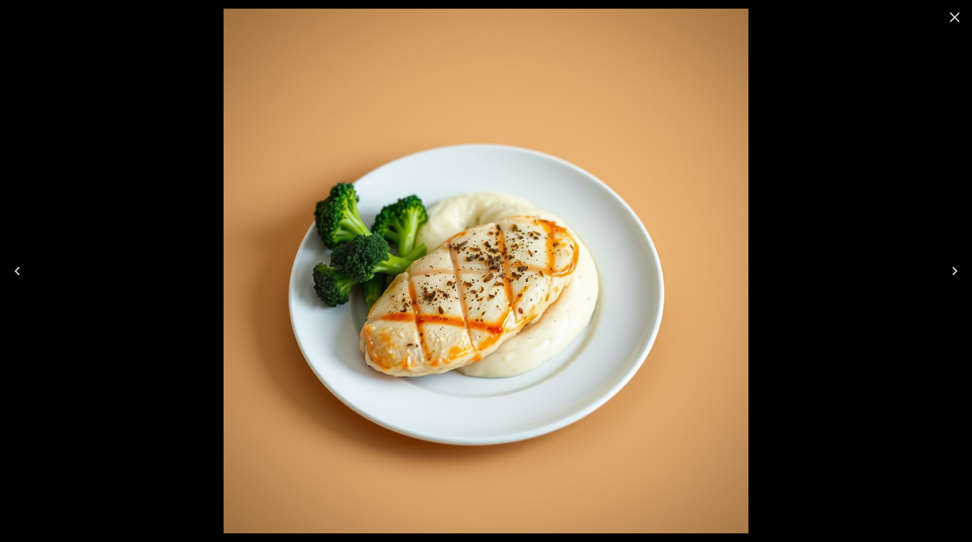
click at [405, 200] on img at bounding box center [486, 271] width 525 height 525
click at [956, 15] on icon "Close" at bounding box center [955, 17] width 10 height 10
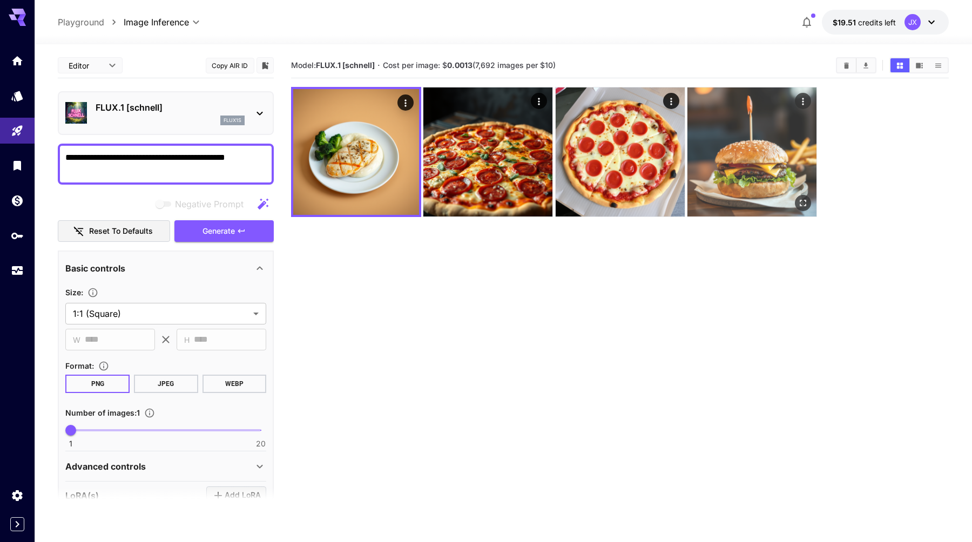
click at [778, 143] on img at bounding box center [751, 151] width 129 height 129
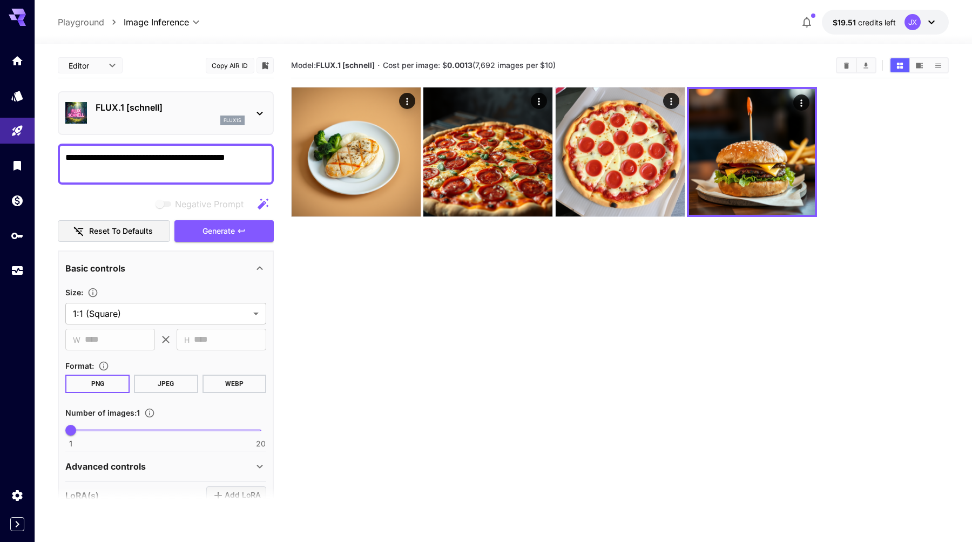
click at [177, 161] on textarea "**********" at bounding box center [165, 164] width 201 height 26
type textarea "*"
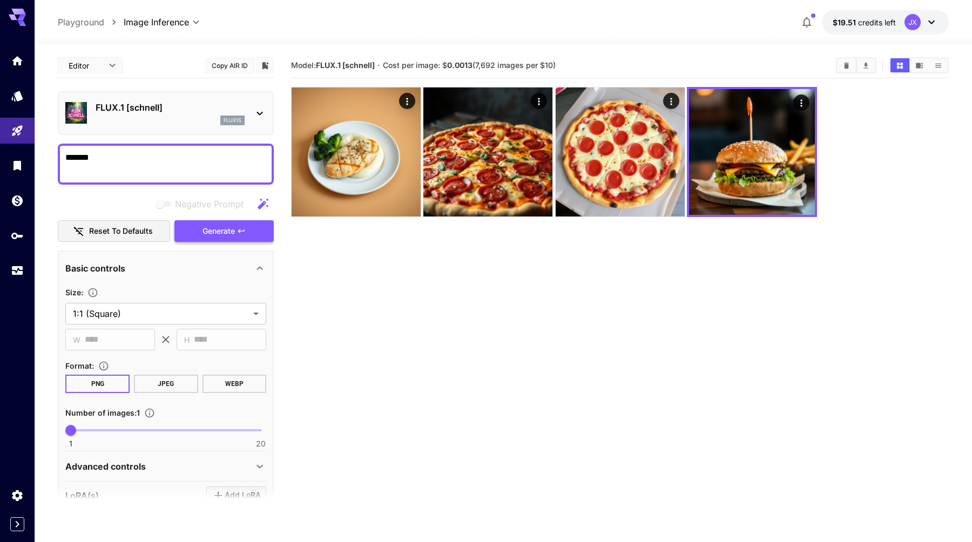
click at [227, 228] on span "Generate" at bounding box center [218, 231] width 32 height 13
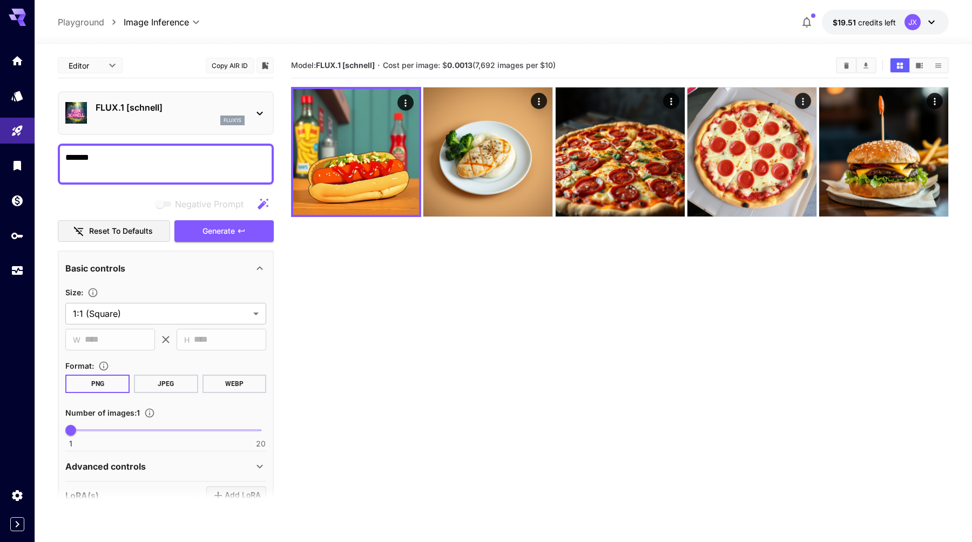
click at [148, 161] on textarea "*******" at bounding box center [165, 164] width 201 height 26
type textarea "**********"
click at [233, 225] on span "Generate" at bounding box center [218, 231] width 32 height 13
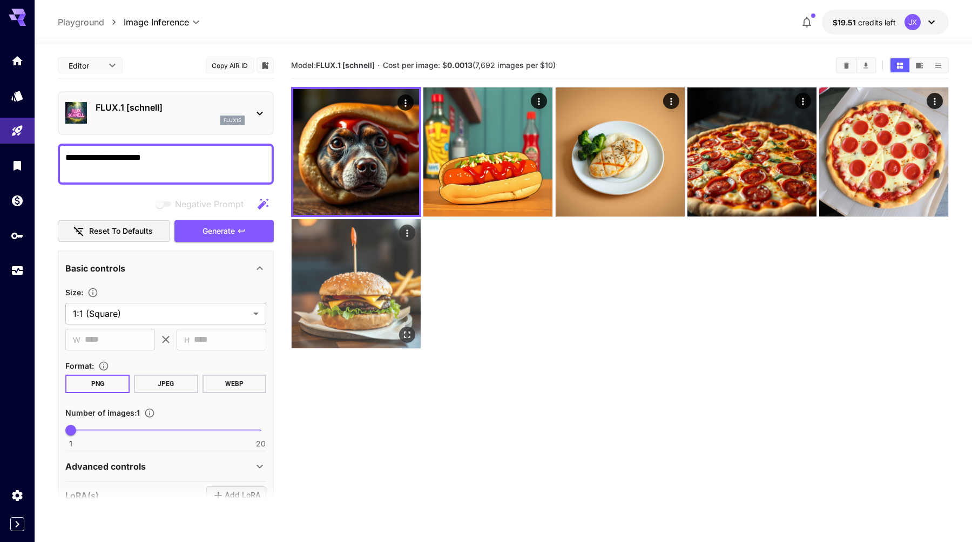
click at [362, 278] on img at bounding box center [356, 283] width 129 height 129
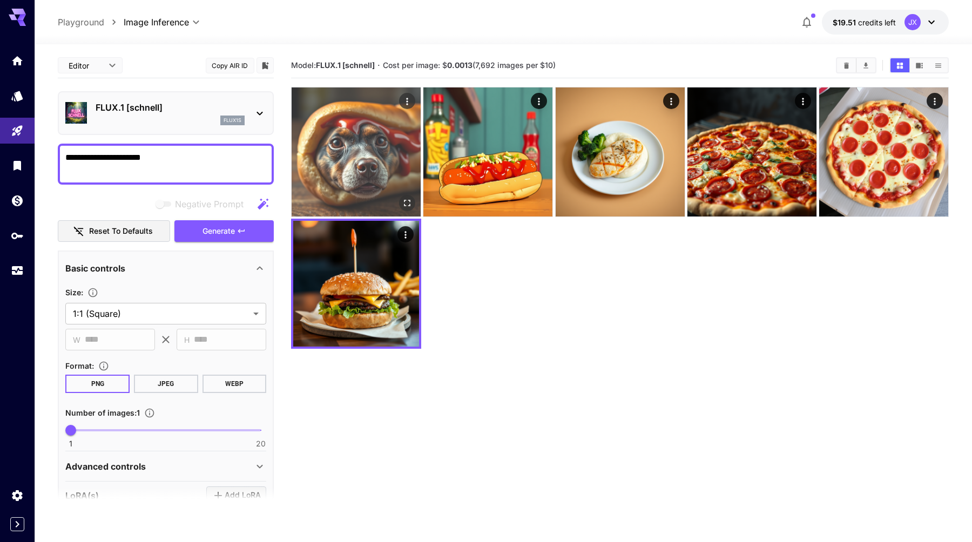
click at [370, 177] on img at bounding box center [356, 151] width 129 height 129
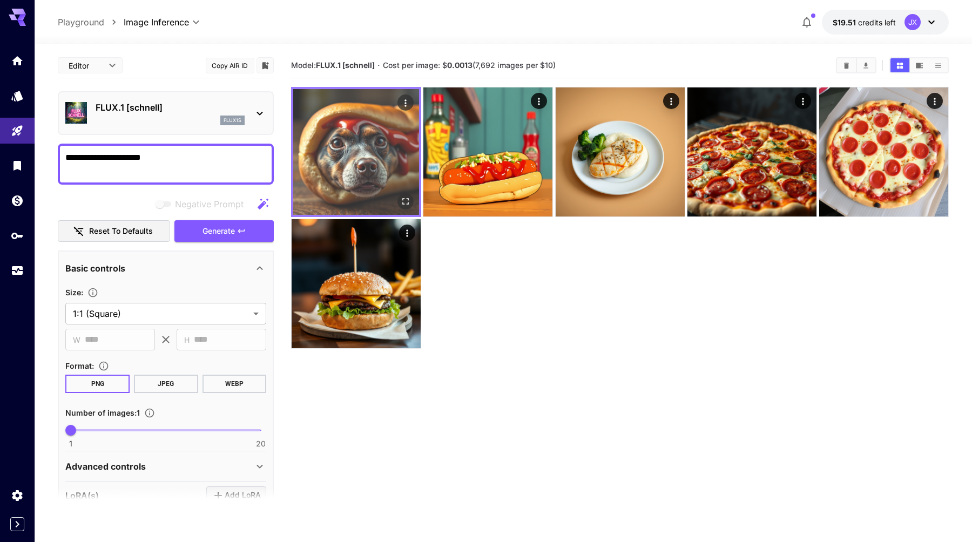
click at [402, 194] on button "Open in fullscreen" at bounding box center [405, 201] width 16 height 16
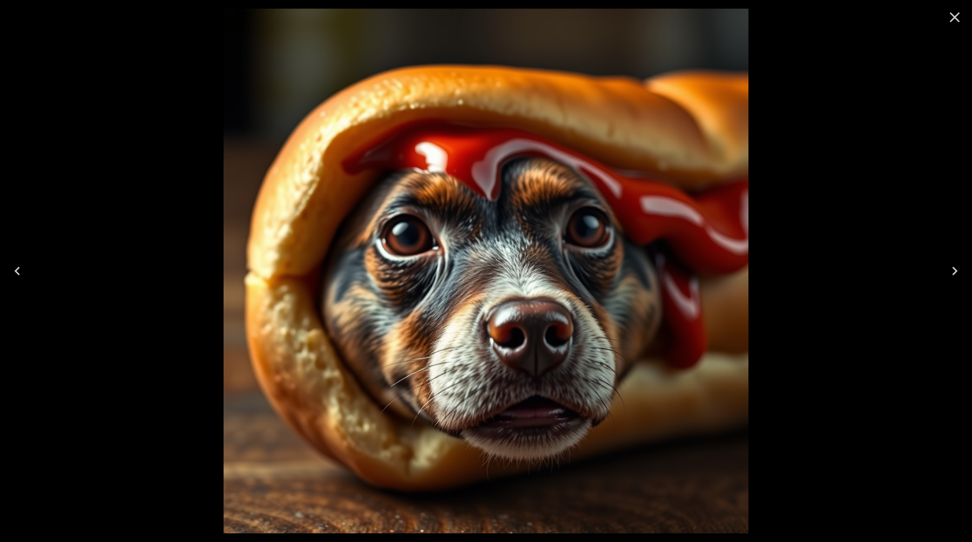
click at [952, 15] on icon "Close" at bounding box center [955, 17] width 10 height 10
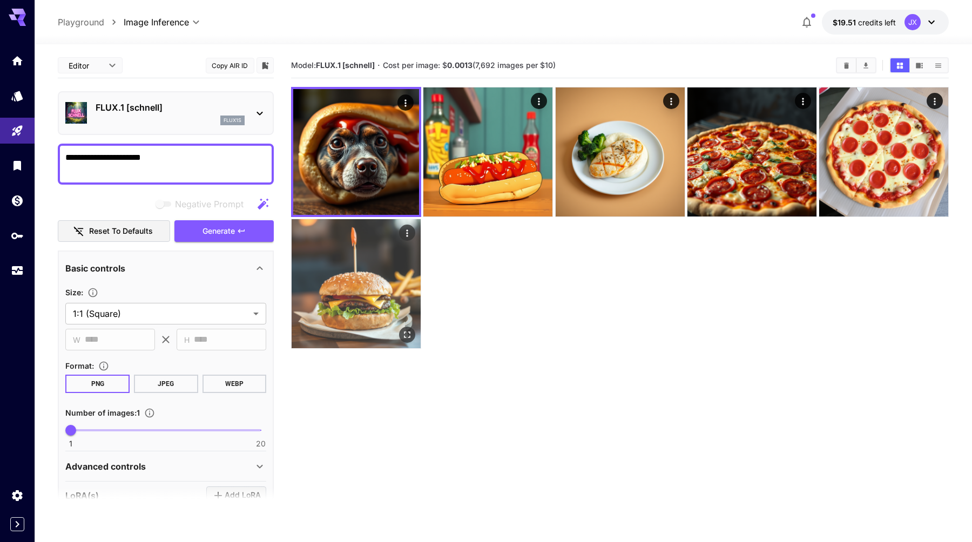
click at [407, 333] on icon "Open in fullscreen" at bounding box center [407, 334] width 11 height 11
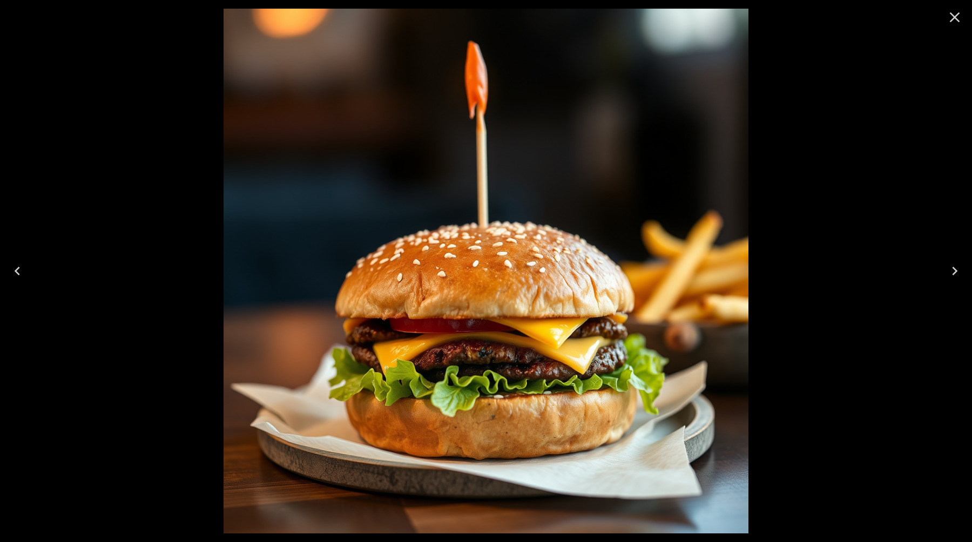
click at [952, 21] on icon "Close" at bounding box center [954, 17] width 17 height 17
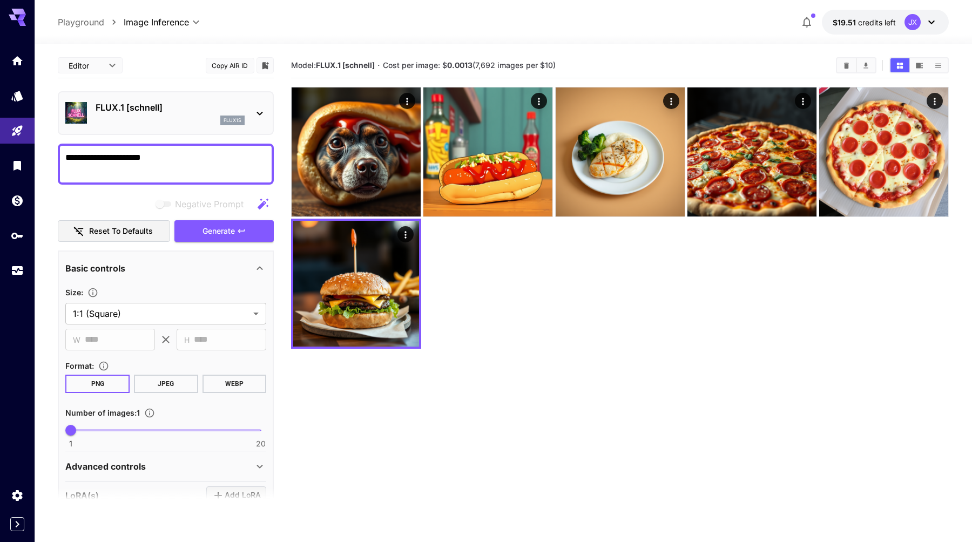
click at [202, 166] on textarea "**********" at bounding box center [165, 164] width 201 height 26
type textarea "*"
type textarea "**********"
click at [252, 227] on button "Generate" at bounding box center [223, 231] width 99 height 22
